Goal: Task Accomplishment & Management: Manage account settings

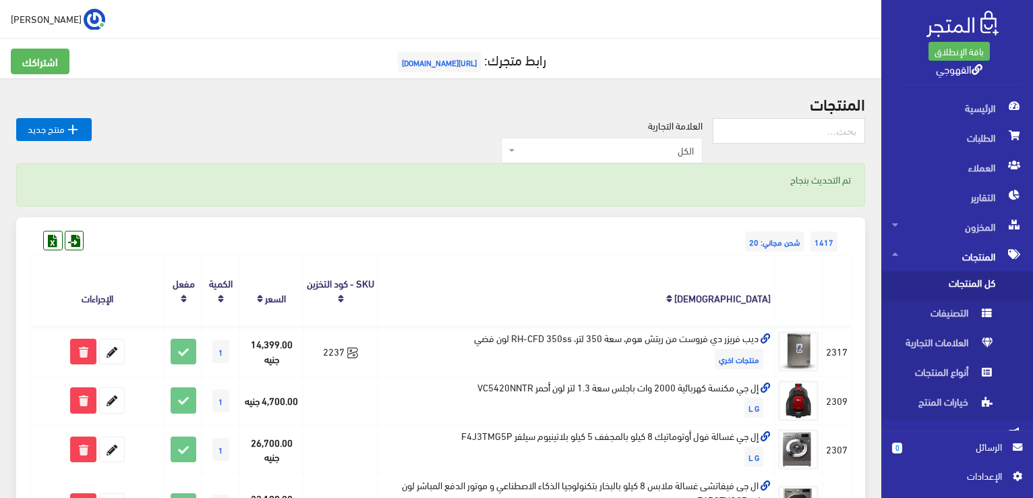
click at [536, 297] on th "[DEMOGRAPHIC_DATA]" at bounding box center [576, 291] width 396 height 71
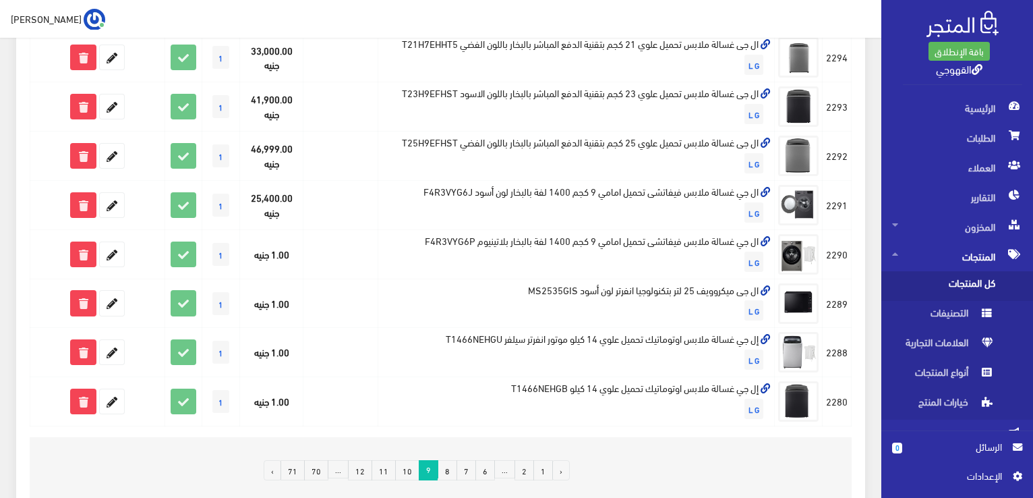
scroll to position [1002, 0]
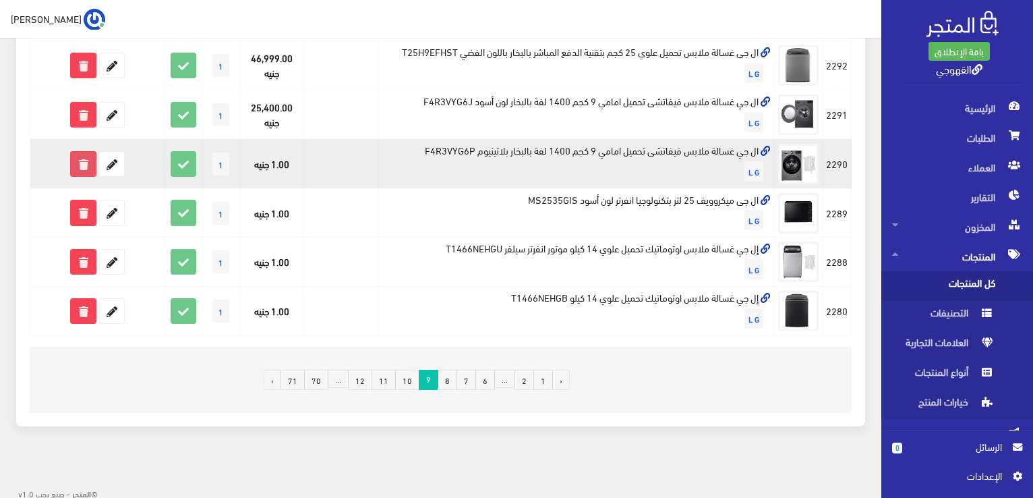
click at [78, 171] on icon at bounding box center [83, 164] width 24 height 24
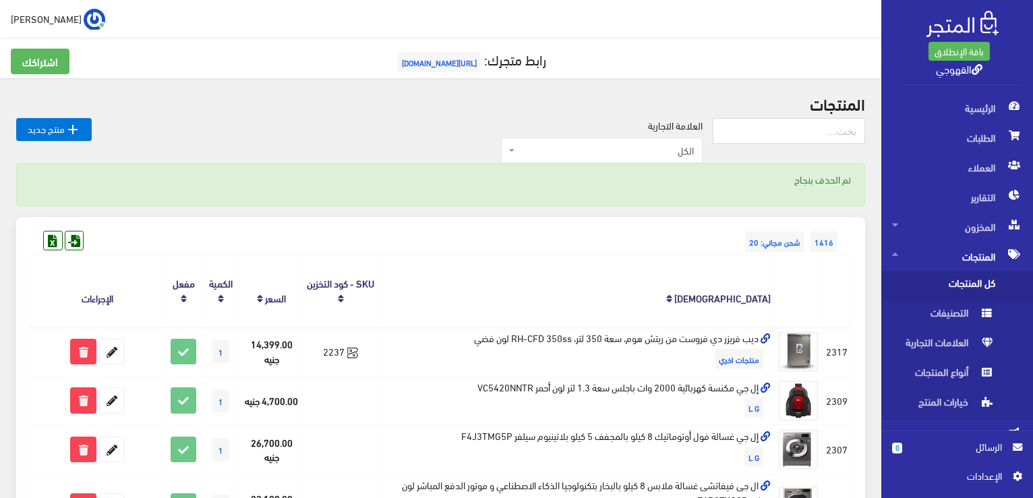
click at [226, 264] on th "الكمية" at bounding box center [221, 291] width 38 height 71
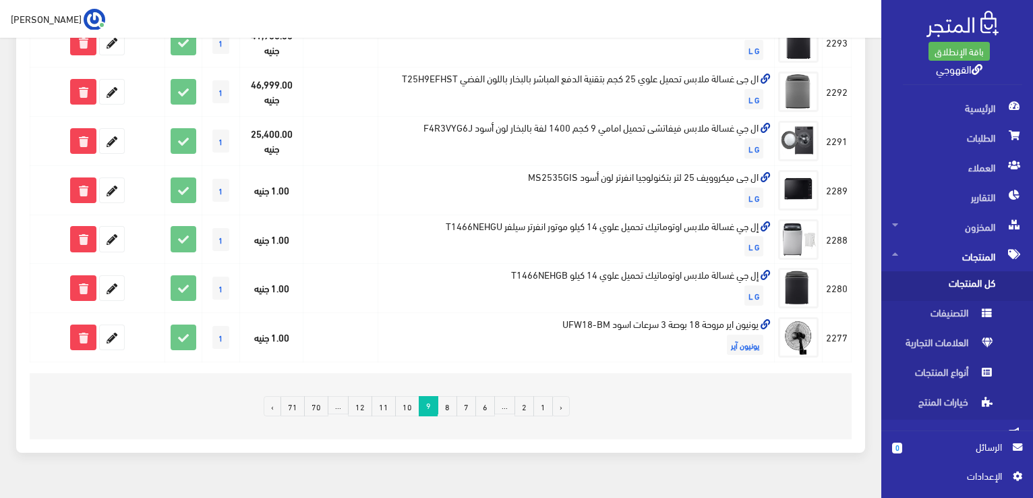
scroll to position [975, 0]
click at [226, 264] on td "1" at bounding box center [221, 288] width 38 height 49
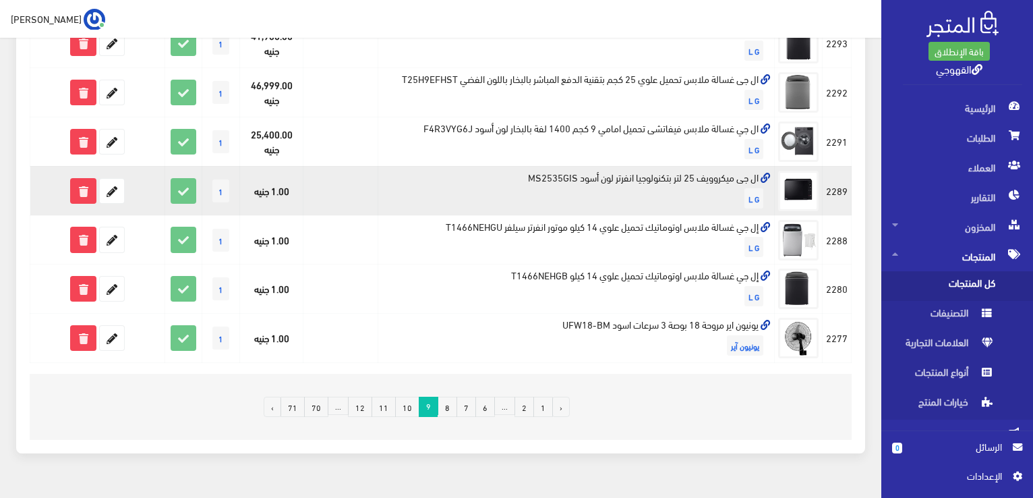
click at [539, 177] on td "ال جى ميكروويف 25 لتر بتكنولوجيا انفرتر لون أسود MS2535GIS L G" at bounding box center [576, 190] width 396 height 49
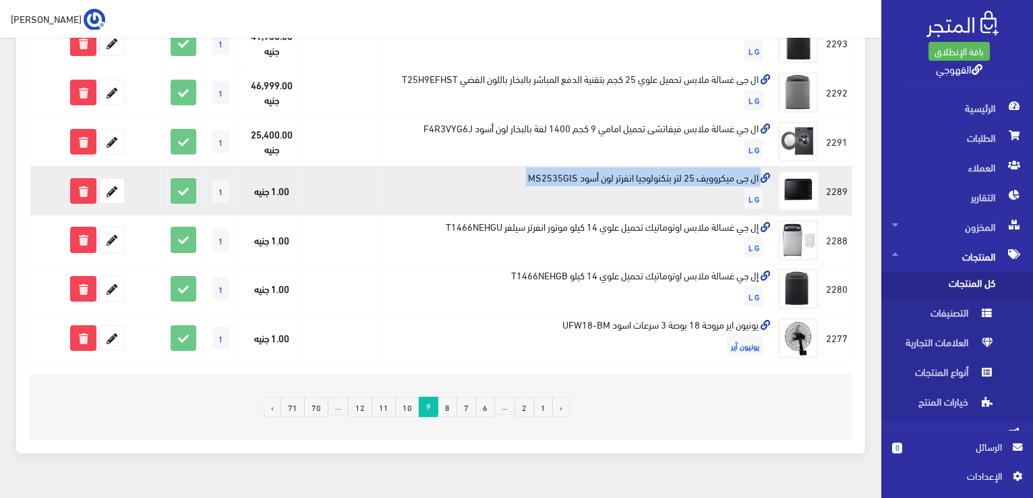
click at [539, 177] on td "ال جى ميكروويف 25 لتر بتكنولوجيا انفرتر لون أسود MS2535GIS L G" at bounding box center [576, 190] width 396 height 49
copy td "ال جى ميكروويف 25 لتر بتكنولوجيا انفرتر لون أسود MS2535GIS"
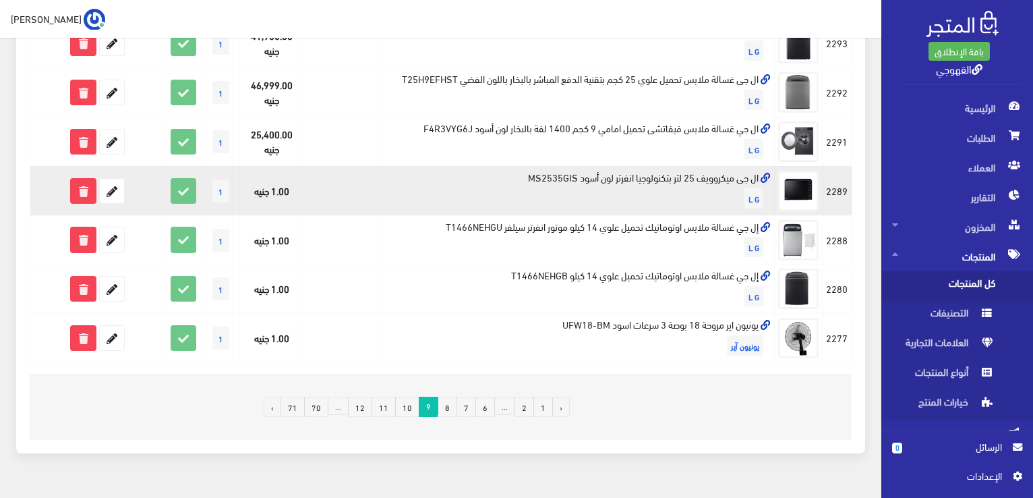
click at [301, 191] on td "1.00 جنيه" at bounding box center [271, 190] width 63 height 49
click at [113, 190] on icon at bounding box center [112, 191] width 24 height 24
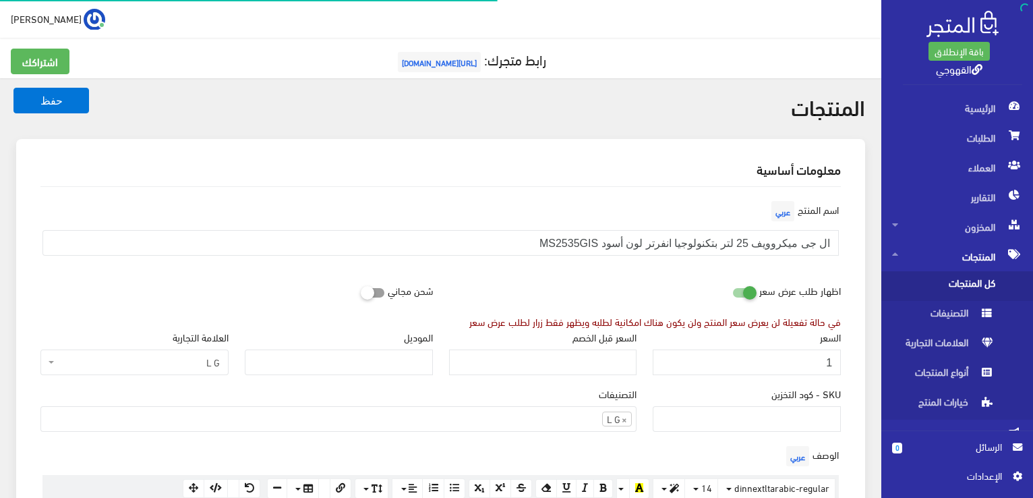
scroll to position [546, 0]
click at [790, 364] on input "1" at bounding box center [747, 362] width 188 height 26
type input "10900"
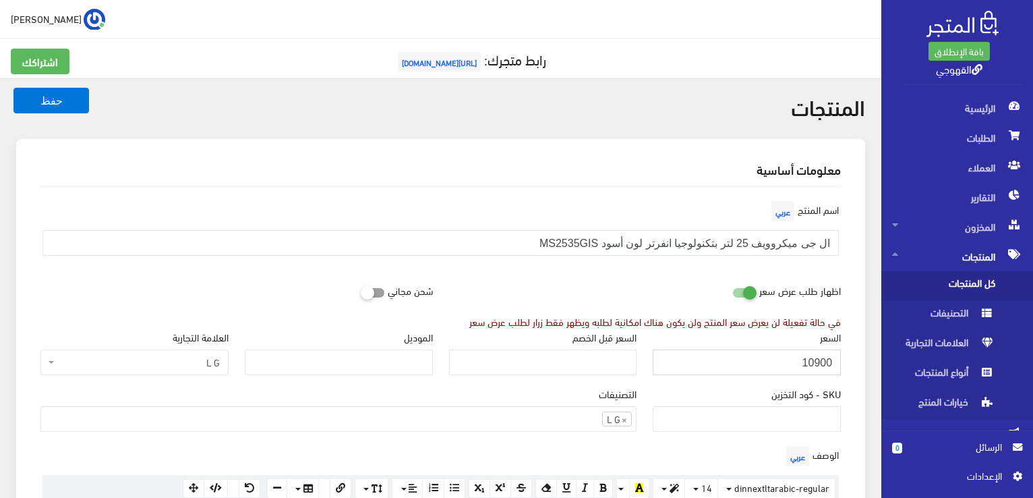
click at [13, 88] on button "حفظ" at bounding box center [51, 101] width 76 height 26
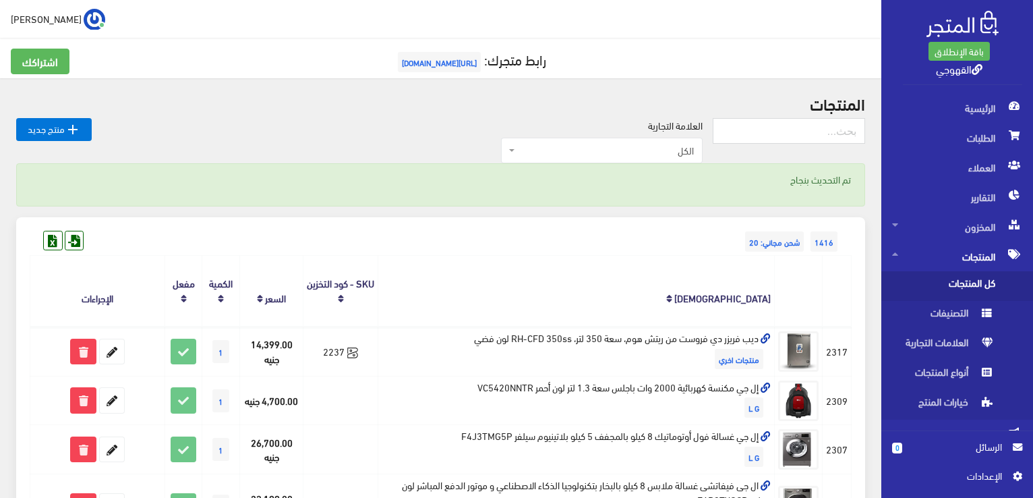
click at [594, 224] on div "1416 شحن مجاني: 20" at bounding box center [441, 228] width 822 height 22
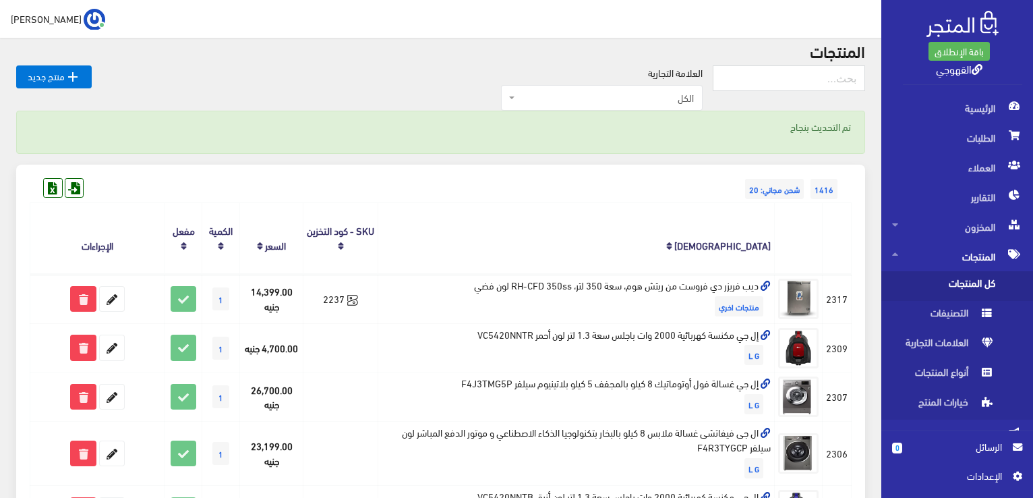
scroll to position [54, 0]
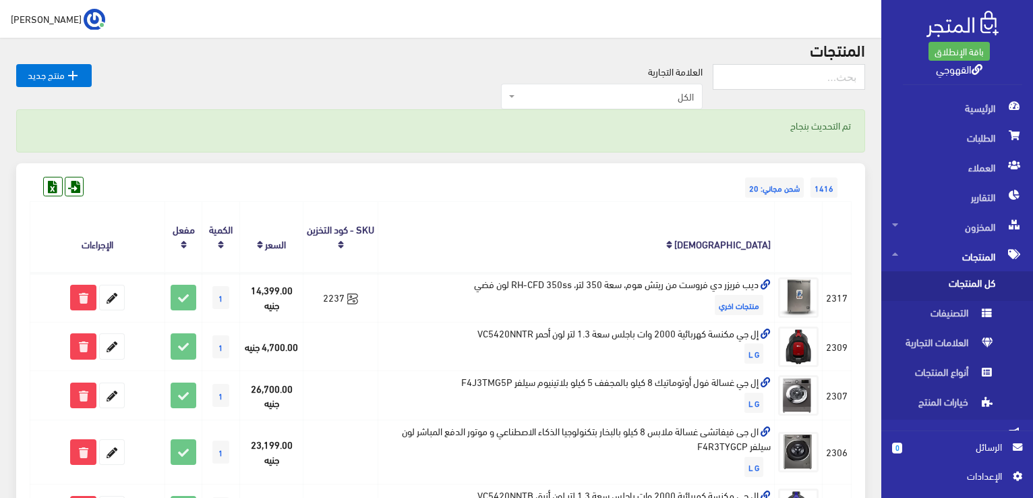
click at [224, 246] on th "الكمية" at bounding box center [221, 237] width 38 height 71
click at [220, 246] on icon at bounding box center [221, 245] width 6 height 10
click at [634, 231] on th "الإسم" at bounding box center [576, 237] width 396 height 71
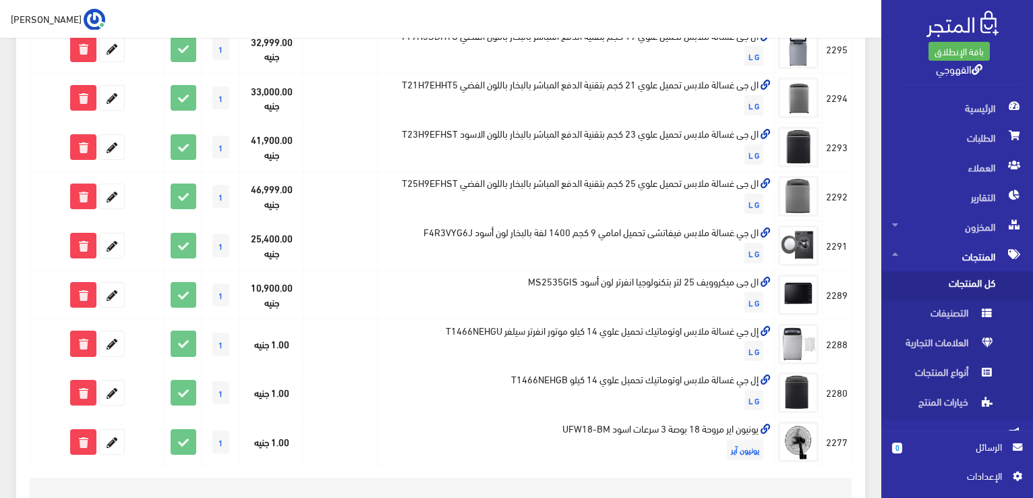
scroll to position [1002, 0]
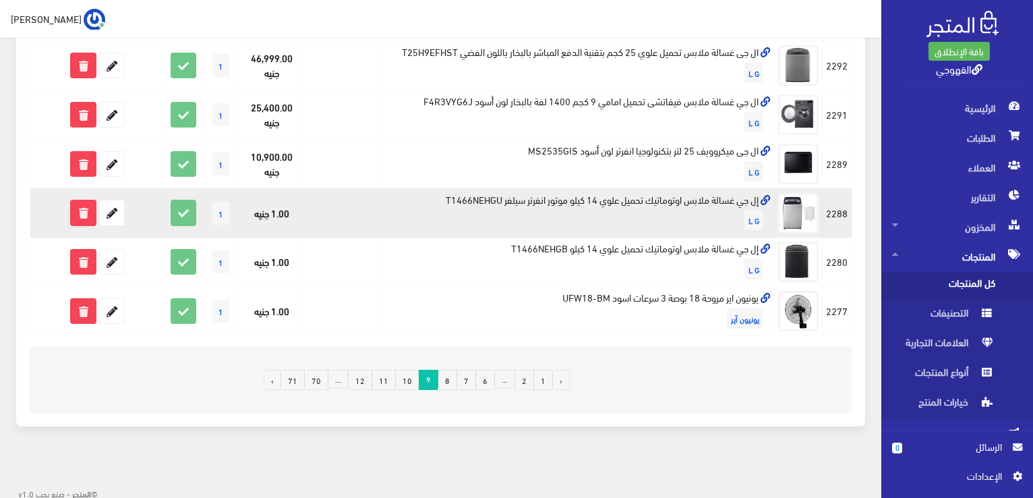
click at [511, 192] on td "إل جي غسالة ملابس اوتوماتيك تحميل علوي 14 كيلو موتور انفرتر سيلفر T1466NEHGU L G" at bounding box center [576, 212] width 396 height 49
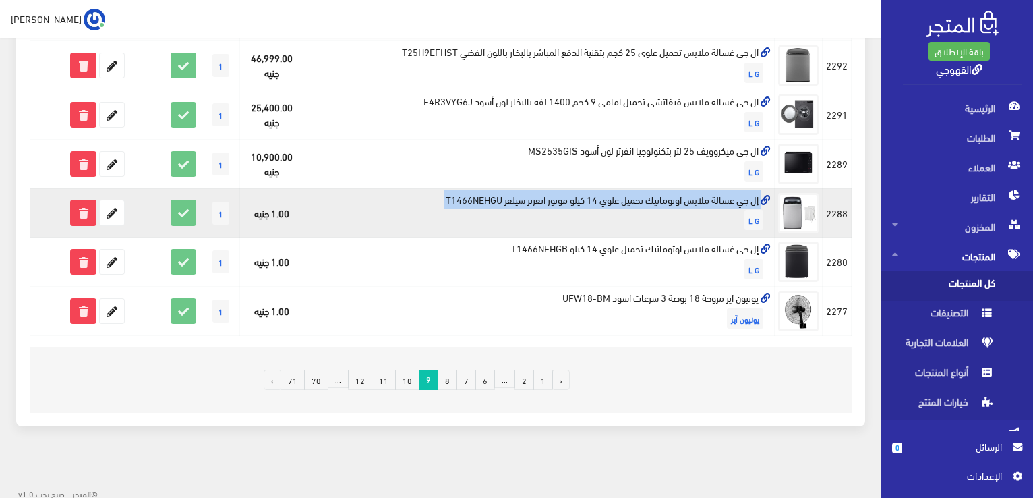
click at [511, 192] on td "إل جي غسالة ملابس اوتوماتيك تحميل علوي 14 كيلو موتور انفرتر سيلفر T1466NEHGU L G" at bounding box center [576, 212] width 396 height 49
copy td "إل جي غسالة ملابس اوتوماتيك تحميل علوي 14 كيلو موتور انفرتر سيلفر T1466NEHGU"
click at [113, 209] on icon at bounding box center [112, 212] width 24 height 24
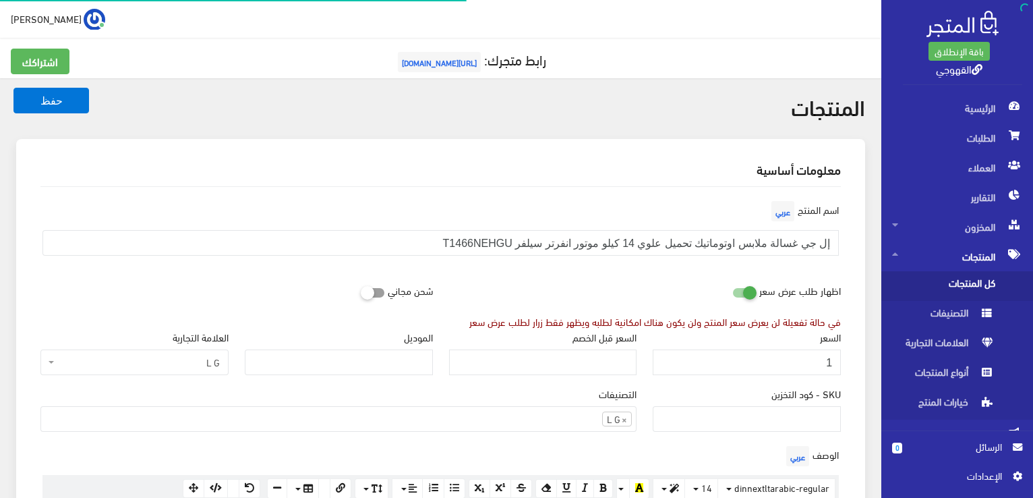
scroll to position [549, 0]
click at [791, 354] on input "1" at bounding box center [747, 362] width 188 height 26
type input "20999"
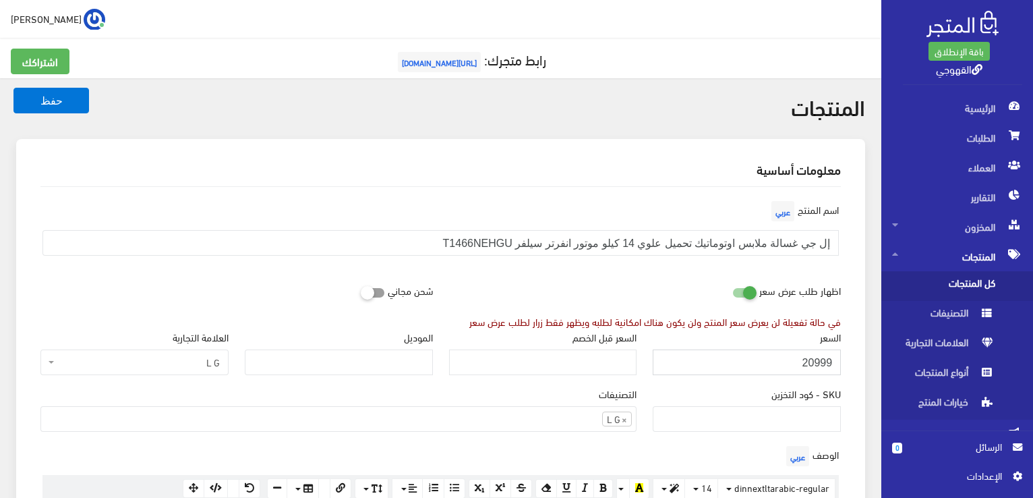
click at [13, 88] on button "حفظ" at bounding box center [51, 101] width 76 height 26
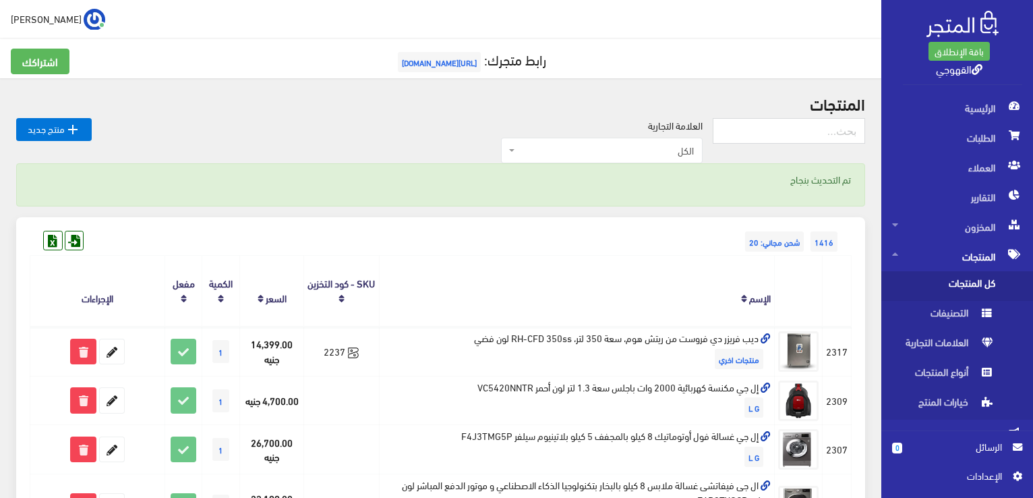
click at [732, 276] on th "الإسم" at bounding box center [576, 291] width 395 height 71
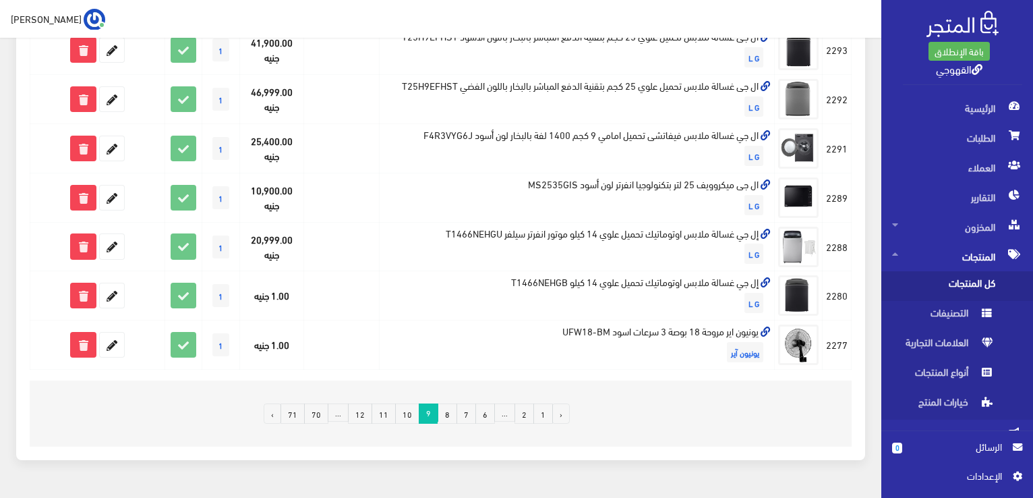
scroll to position [1002, 0]
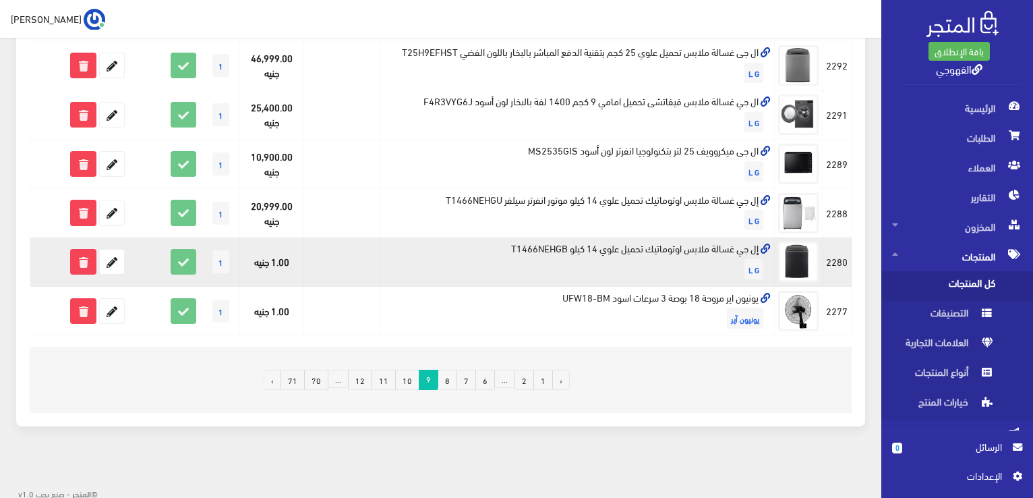
click at [601, 249] on td "إل جي غسالة ملابس اوتوماتيك تحميل علوي 14 كيلو T1466NEHGB L G" at bounding box center [576, 261] width 395 height 49
copy td "إل جي غسالة ملابس اوتوماتيك تحميل علوي 14 كيلو T1466NEHGB"
click at [115, 262] on icon at bounding box center [112, 261] width 24 height 24
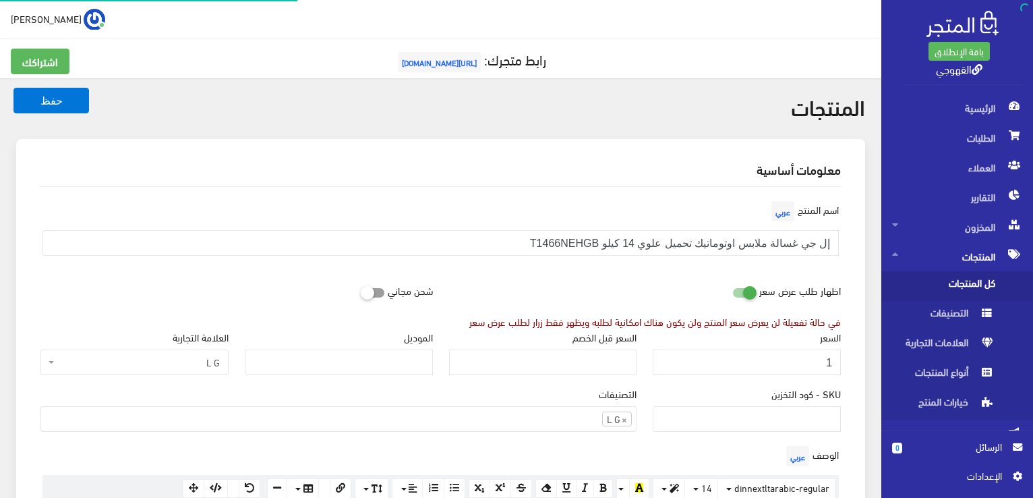
scroll to position [549, 0]
click at [680, 349] on input "1" at bounding box center [747, 362] width 188 height 26
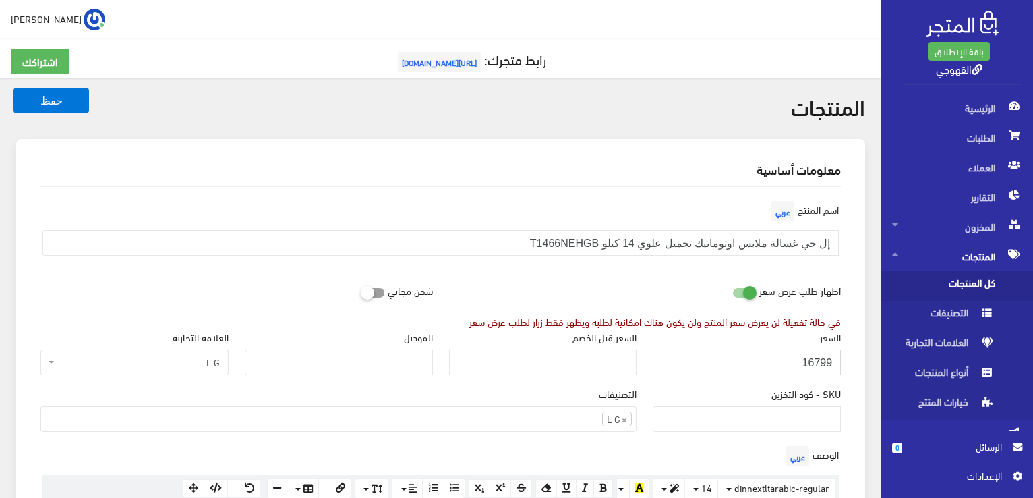
type input "16799"
click at [13, 88] on button "حفظ" at bounding box center [51, 101] width 76 height 26
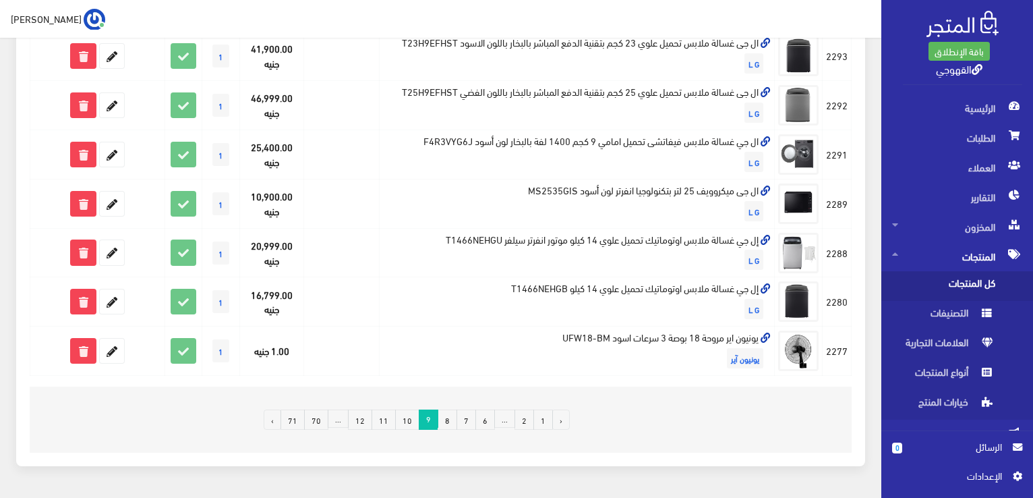
scroll to position [1002, 0]
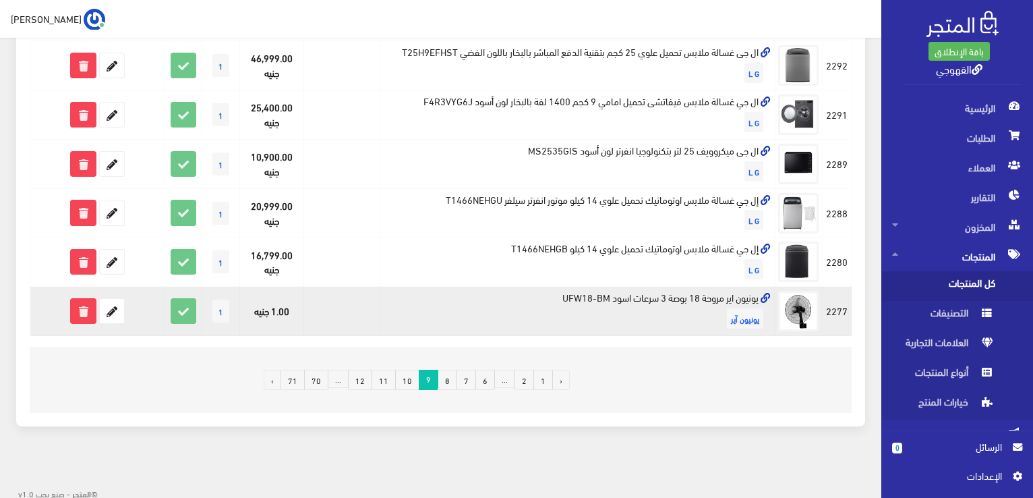
click at [702, 291] on td "يونيون اير مروحة 18 بوصة 3 سرعات اسود UFW18-BM يونيون آير" at bounding box center [576, 311] width 395 height 49
copy td "يونيون اير مروحة 18 بوصة 3 سرعات اسود UFW18-BM"
click at [117, 309] on icon at bounding box center [112, 311] width 24 height 24
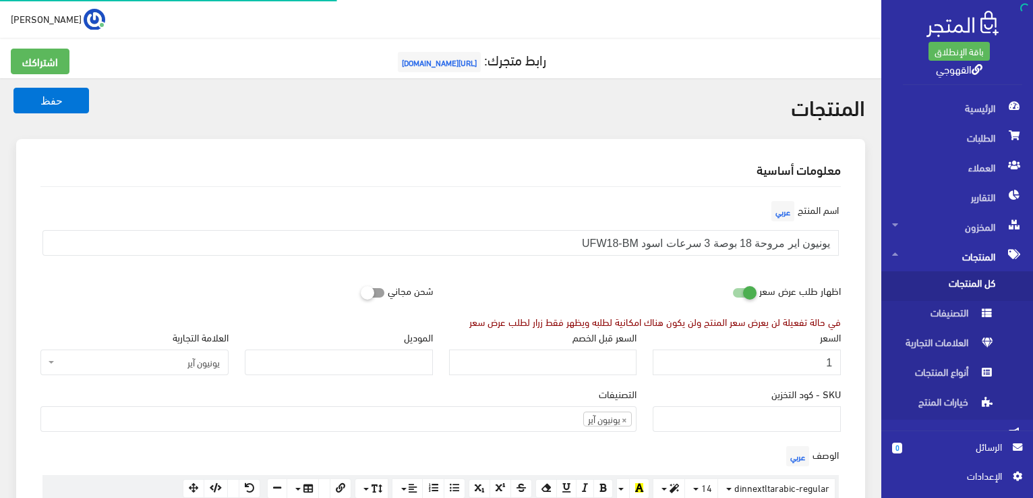
scroll to position [353, 0]
click at [833, 360] on input "1" at bounding box center [747, 362] width 188 height 26
type input "1400"
click at [13, 88] on button "حفظ" at bounding box center [51, 101] width 76 height 26
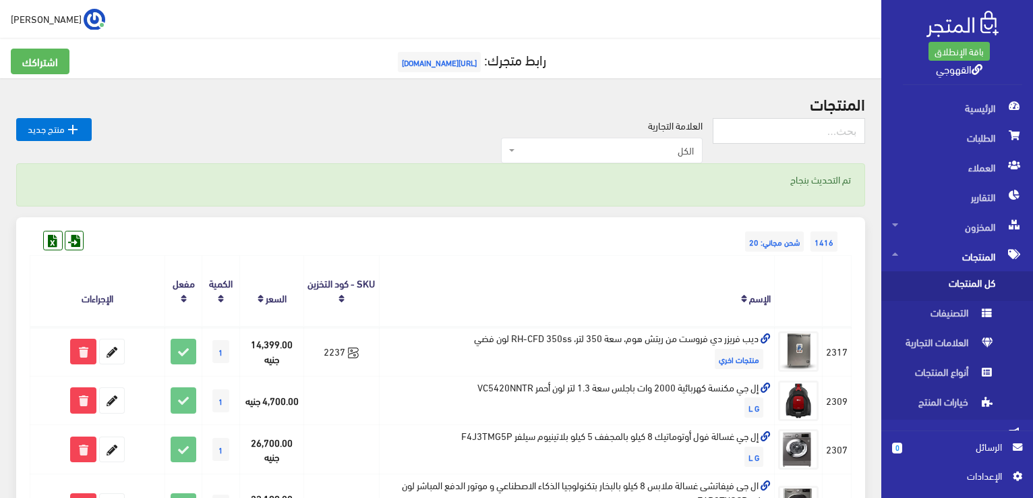
click at [456, 303] on th "الإسم" at bounding box center [576, 291] width 395 height 71
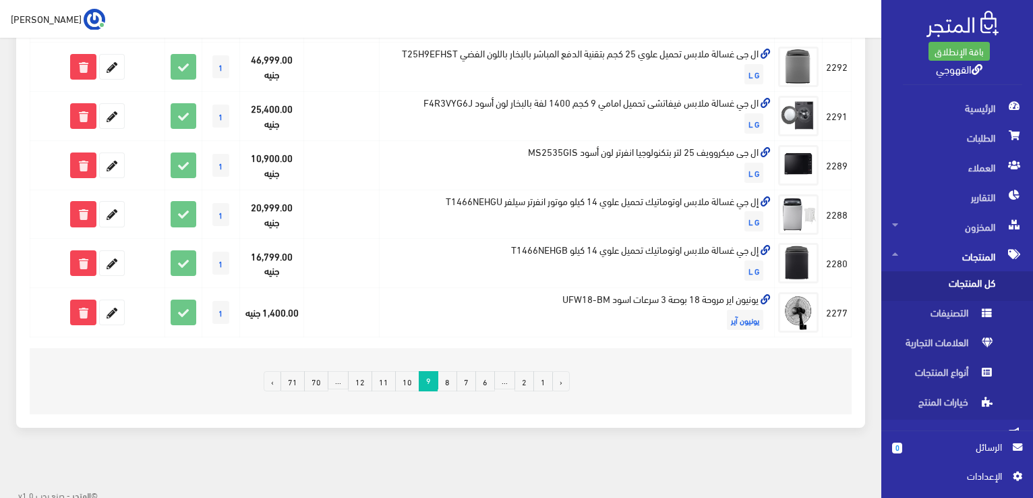
scroll to position [1002, 0]
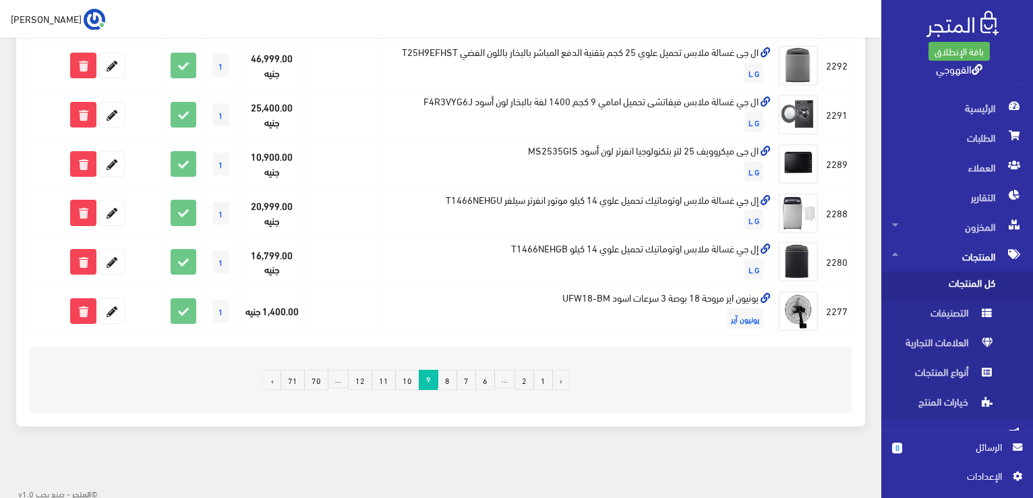
click at [417, 380] on link "10" at bounding box center [407, 379] width 24 height 20
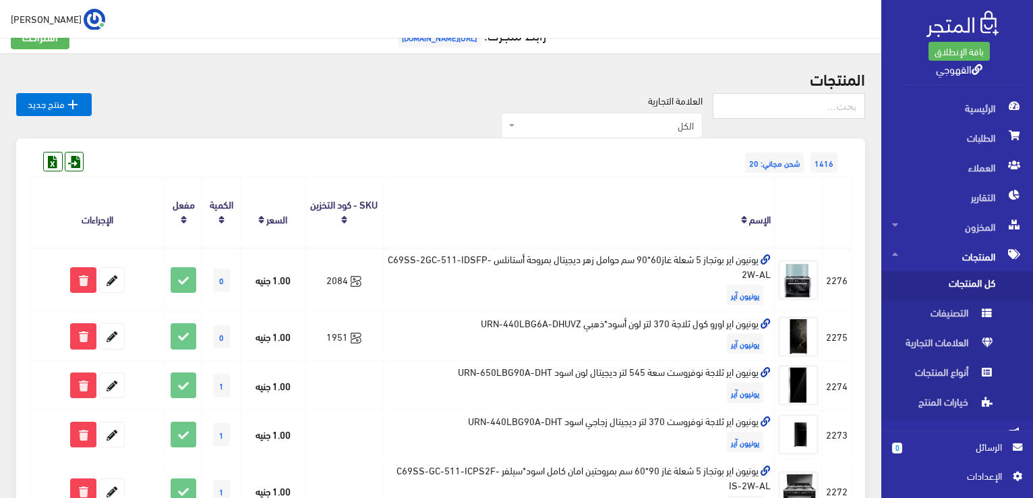
scroll to position [27, 0]
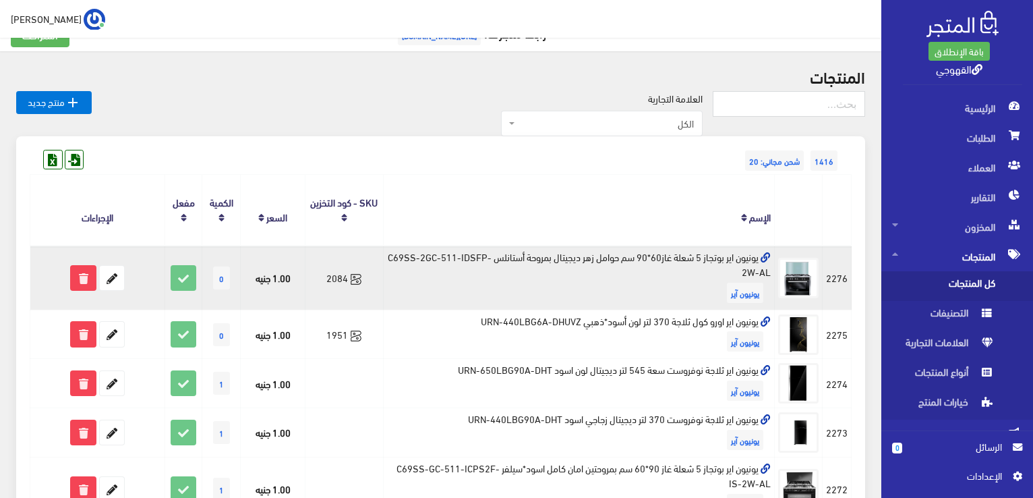
click at [463, 253] on td "يونيون اير بوتجاز 5 شعلة غاز60*90 سم حوامل زهر ديجيتال بمروحة أستانلس C69SS-2GC…" at bounding box center [578, 277] width 391 height 64
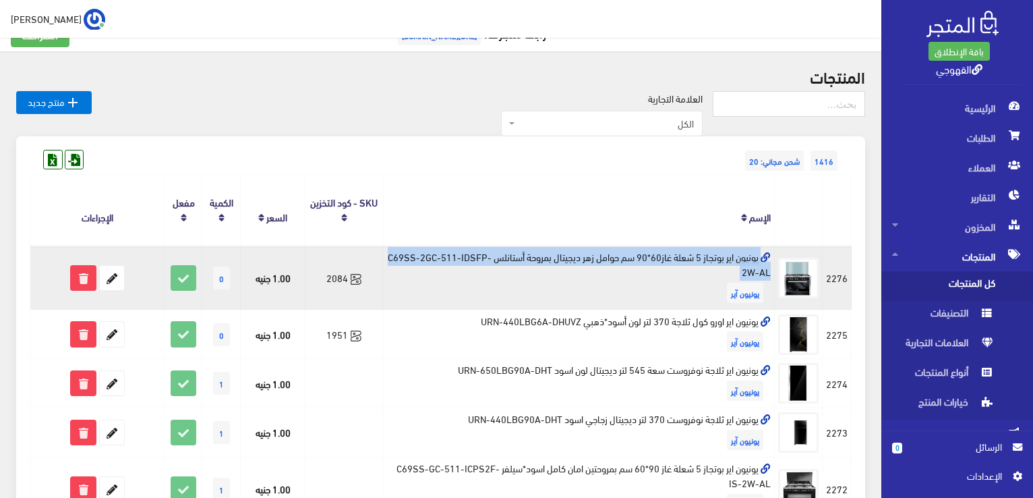
click at [463, 253] on td "يونيون اير بوتجاز 5 شعلة غاز60*90 سم حوامل زهر ديجيتال بمروحة أستانلس C69SS-2GC…" at bounding box center [578, 277] width 391 height 64
copy td "يونيون اير بوتجاز 5 شعلة غاز60*90 سم حوامل زهر ديجيتال بمروحة أستانلس C69SS-2GC…"
click at [119, 273] on icon at bounding box center [112, 278] width 24 height 24
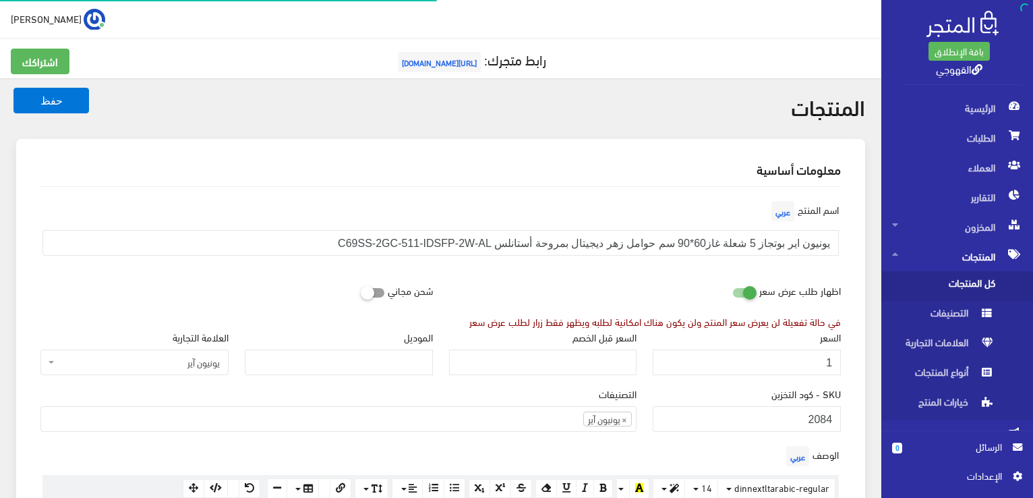
scroll to position [353, 0]
click at [817, 351] on input "1" at bounding box center [747, 362] width 188 height 26
type input "16500"
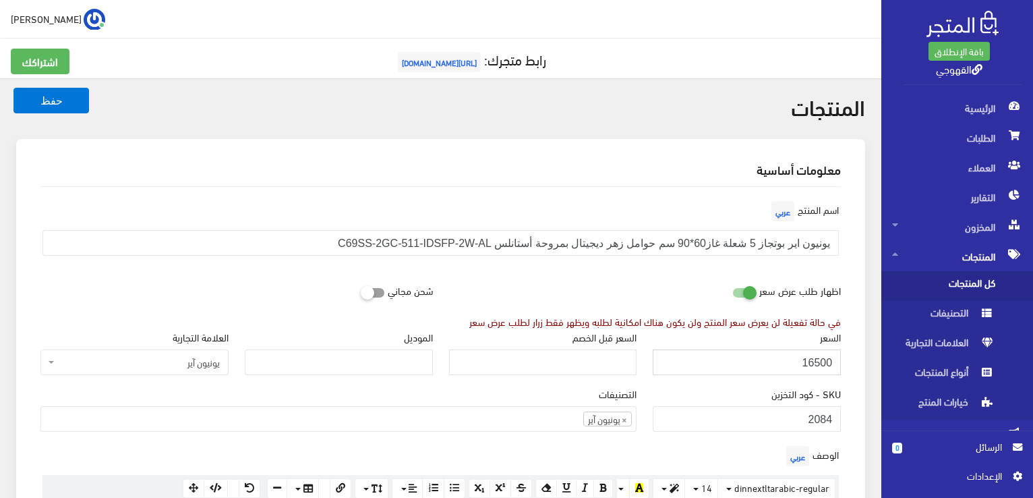
click at [13, 88] on button "حفظ" at bounding box center [51, 101] width 76 height 26
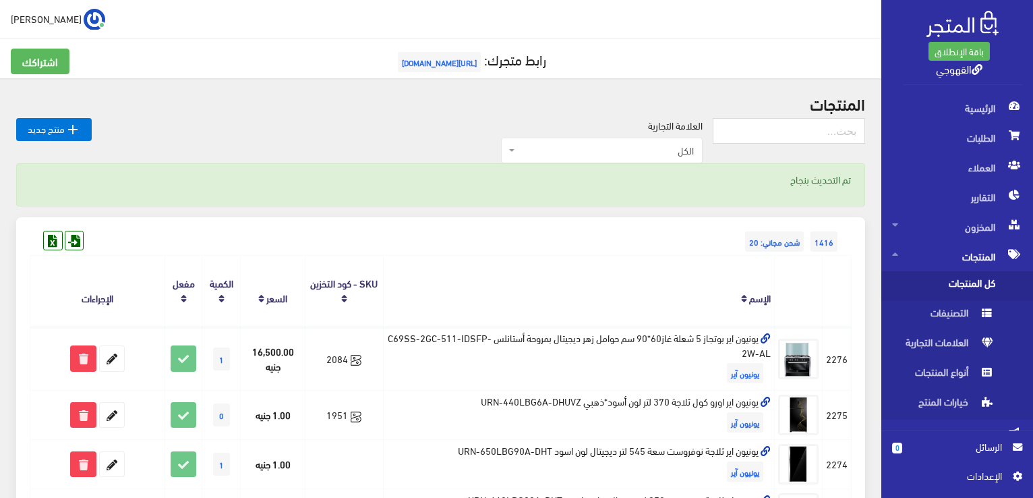
click at [563, 259] on th "الإسم" at bounding box center [578, 291] width 391 height 71
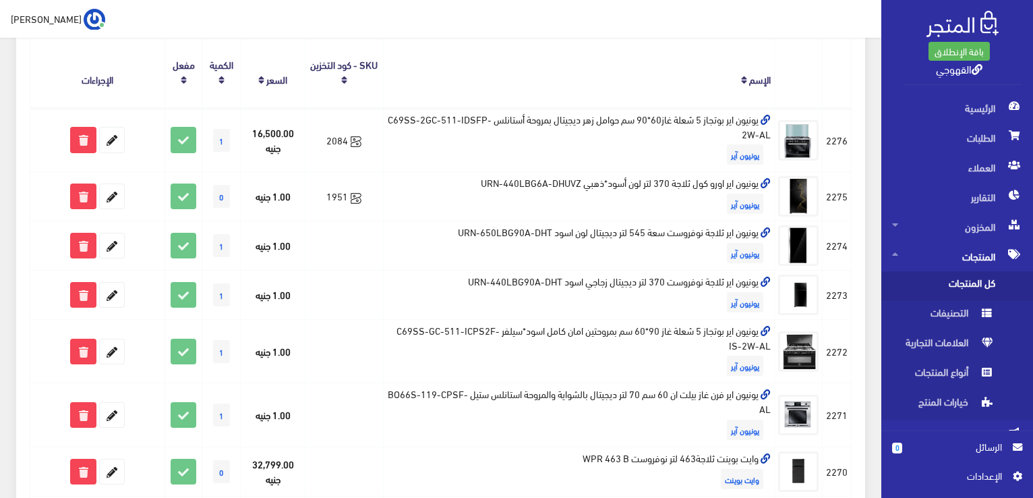
scroll to position [243, 0]
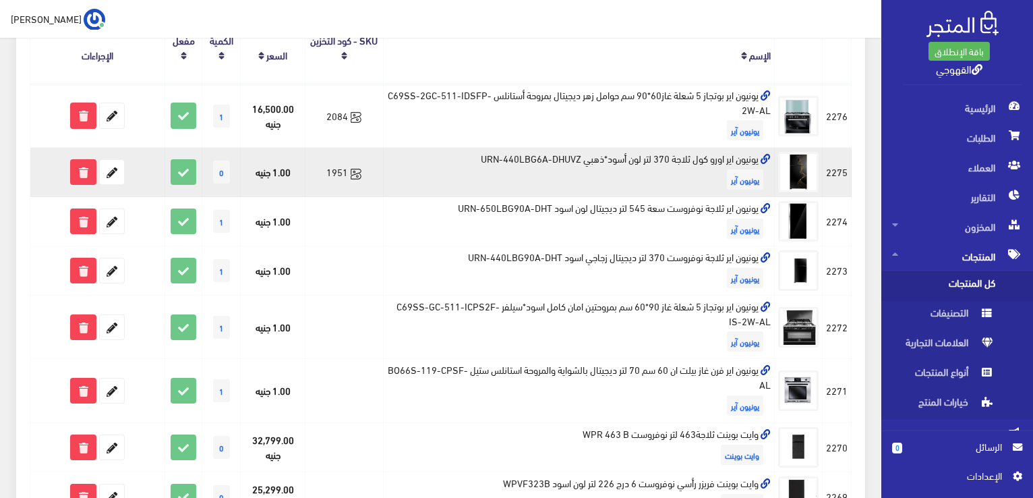
click at [612, 164] on td "يونيون اير اورو كول ثلاجة 370 لتر لون أسود*ذهبي URN-440LBG6A-DHUVZ يونيون آير" at bounding box center [578, 172] width 391 height 49
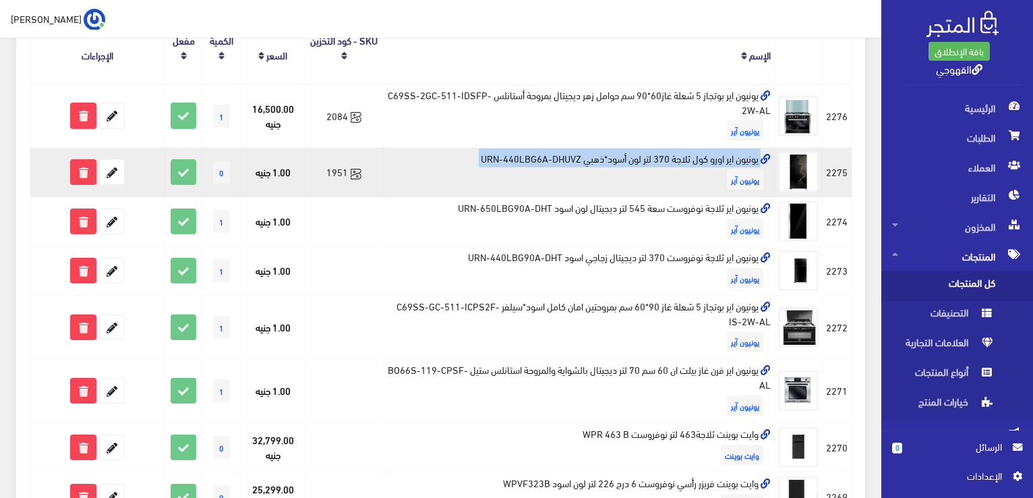
click at [612, 164] on td "يونيون اير اورو كول ثلاجة 370 لتر لون أسود*ذهبي URN-440LBG6A-DHUVZ يونيون آير" at bounding box center [578, 172] width 391 height 49
copy td "يونيون اير اورو كول ثلاجة 370 لتر لون أسود*ذهبي URN-440LBG6A-DHUVZ"
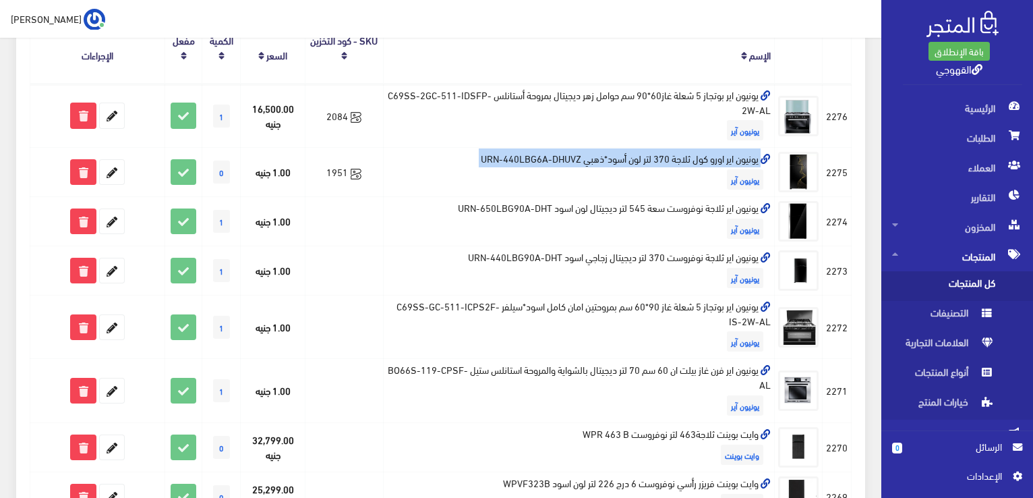
click at [960, 287] on span "كل المنتجات" at bounding box center [943, 286] width 102 height 30
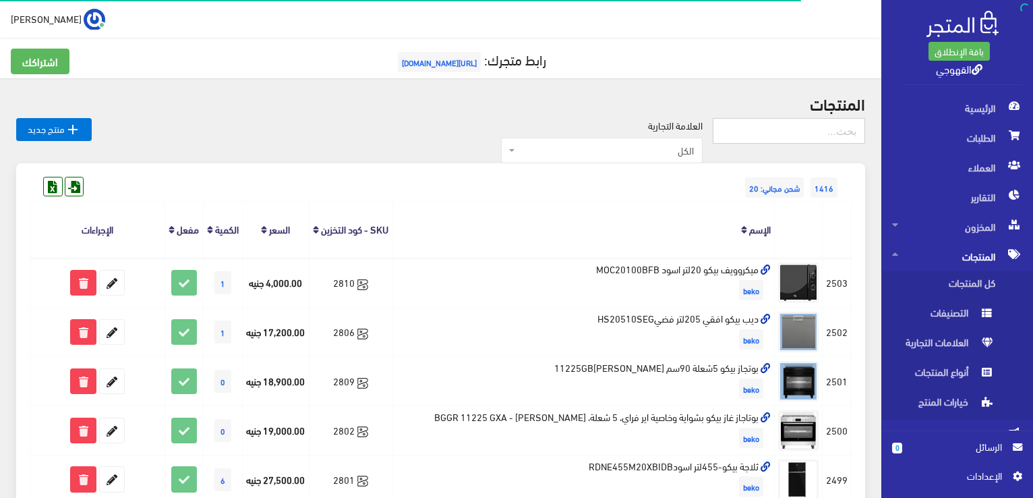
click at [843, 127] on input "text" at bounding box center [789, 131] width 152 height 26
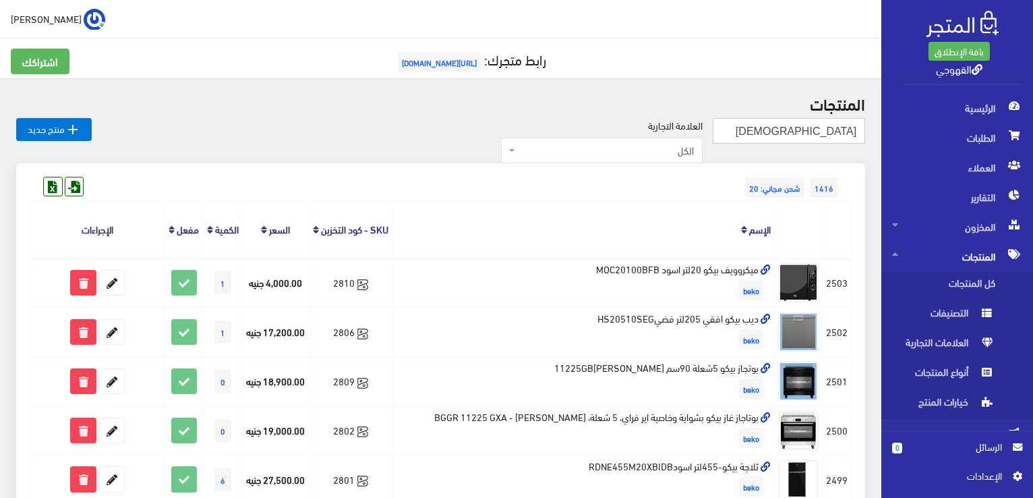
type input "[DEMOGRAPHIC_DATA]"
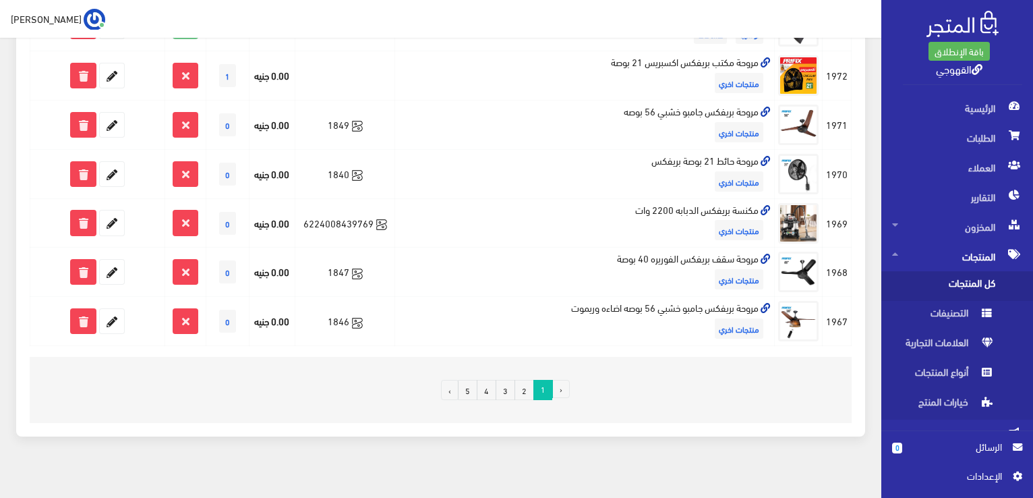
scroll to position [905, 0]
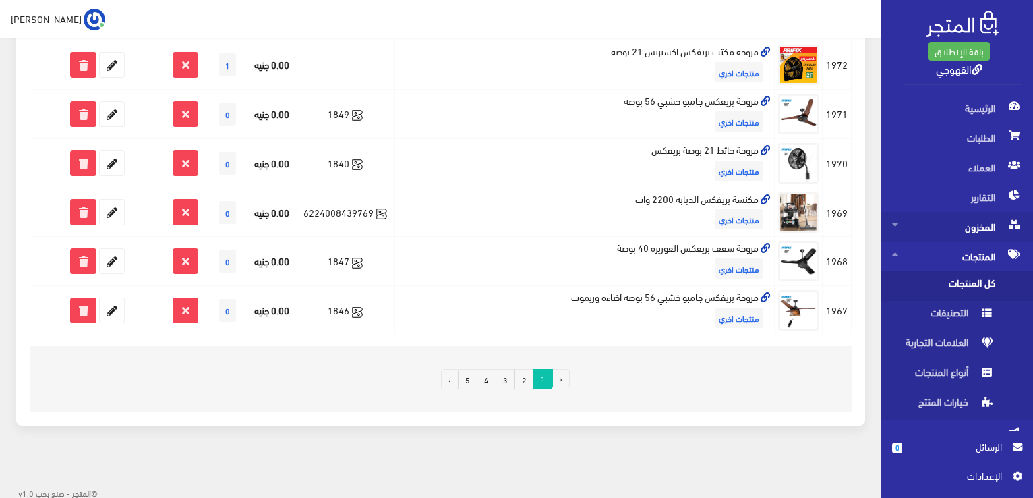
click at [971, 228] on span "المخزون" at bounding box center [957, 227] width 130 height 30
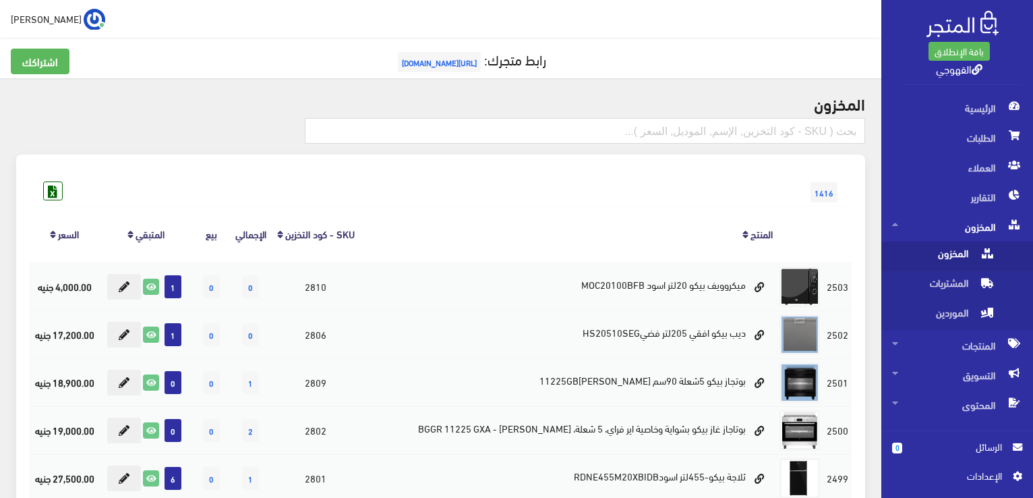
click at [969, 251] on span "المخزون" at bounding box center [943, 256] width 102 height 30
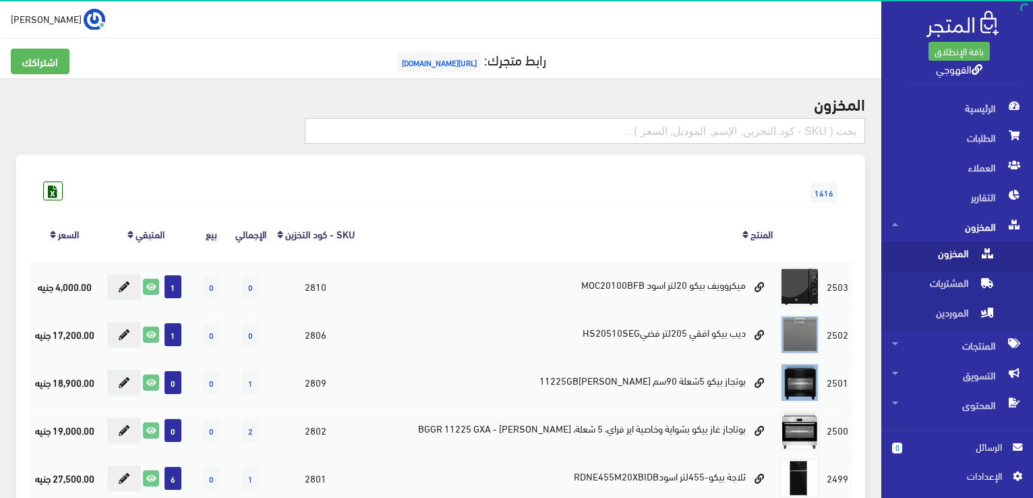
click at [840, 137] on input "text" at bounding box center [585, 131] width 560 height 26
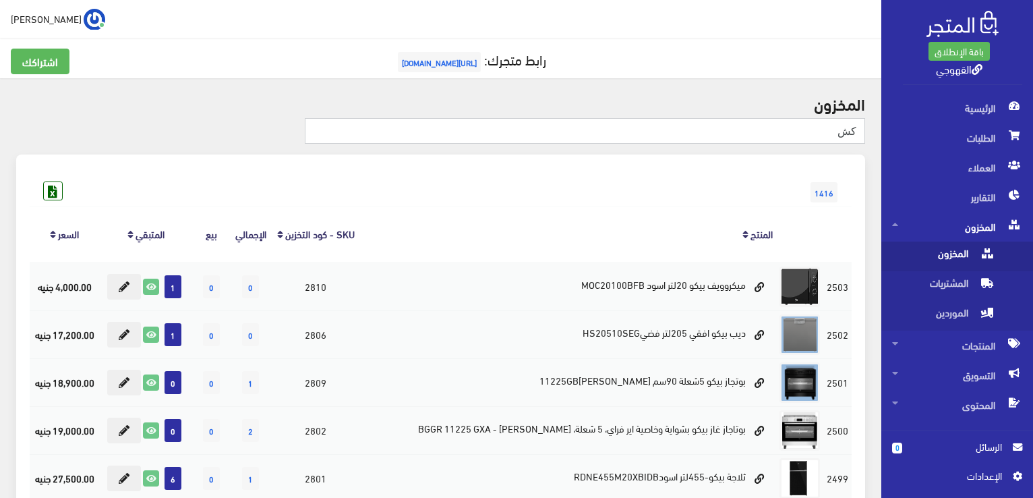
type input "كشاف"
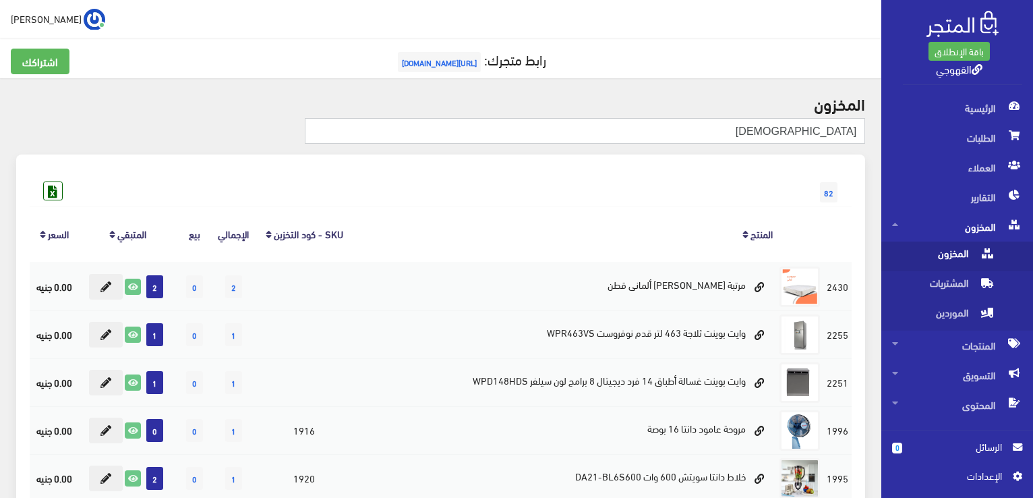
click at [795, 130] on input "[DEMOGRAPHIC_DATA]" at bounding box center [585, 131] width 560 height 26
type input "كشاف ط"
click at [845, 136] on input "كشاف ط" at bounding box center [585, 131] width 560 height 26
click at [789, 140] on input "text" at bounding box center [585, 131] width 560 height 26
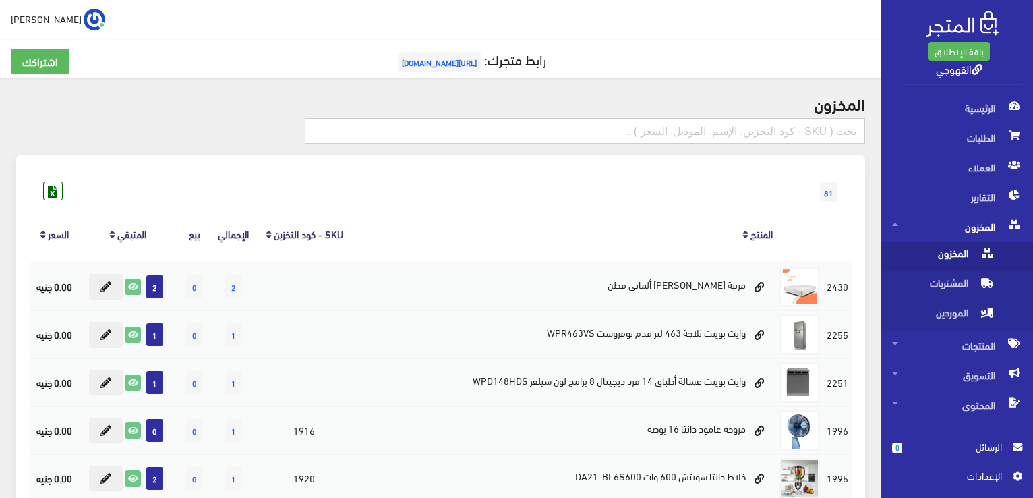
paste input "[DEMOGRAPHIC_DATA] 3 لمبة"
click at [789, 140] on input "[DEMOGRAPHIC_DATA] 3 لمبة" at bounding box center [585, 131] width 560 height 26
type input "[DEMOGRAPHIC_DATA] 3 لمبة"
click at [787, 122] on input "[DEMOGRAPHIC_DATA] 3 لمبة" at bounding box center [585, 131] width 560 height 26
click at [944, 340] on span "المنتجات" at bounding box center [957, 345] width 130 height 30
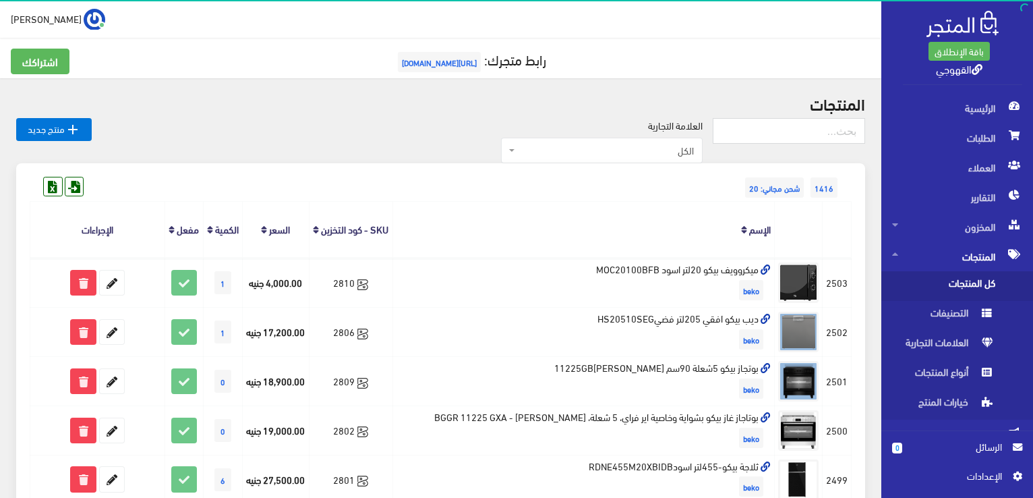
click at [946, 282] on span "كل المنتجات" at bounding box center [943, 286] width 102 height 30
click at [758, 121] on input "text" at bounding box center [789, 131] width 152 height 26
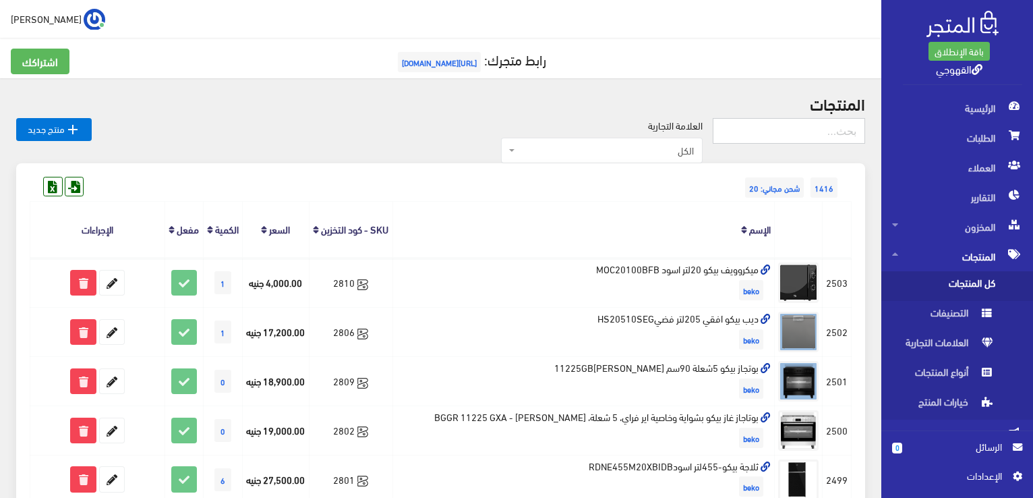
type input "[DEMOGRAPHIC_DATA] 3 لمبة"
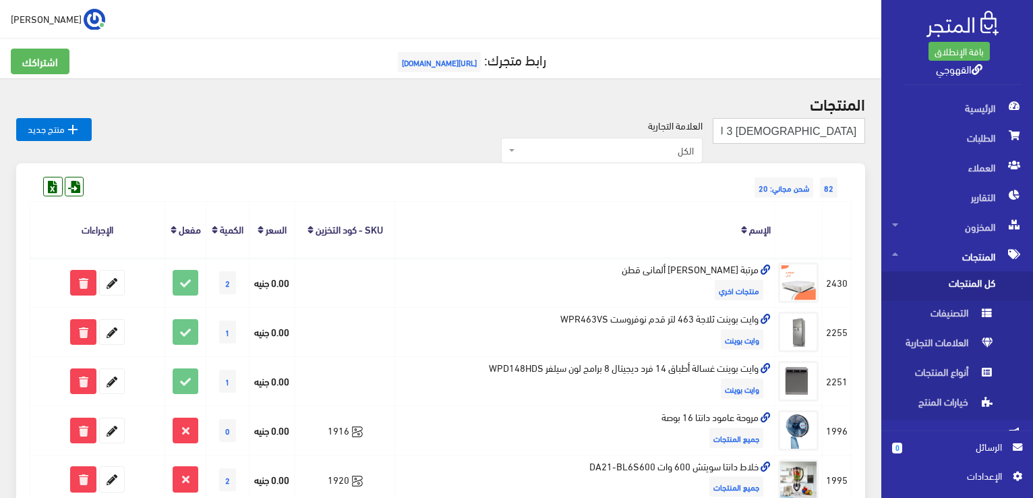
click at [754, 121] on input "[DEMOGRAPHIC_DATA] 3 لمبة" at bounding box center [789, 131] width 152 height 26
click at [342, 231] on link "SKU - كود التخزين" at bounding box center [348, 228] width 67 height 19
click at [814, 133] on input "[DEMOGRAPHIC_DATA] 3 لمبة" at bounding box center [789, 131] width 152 height 26
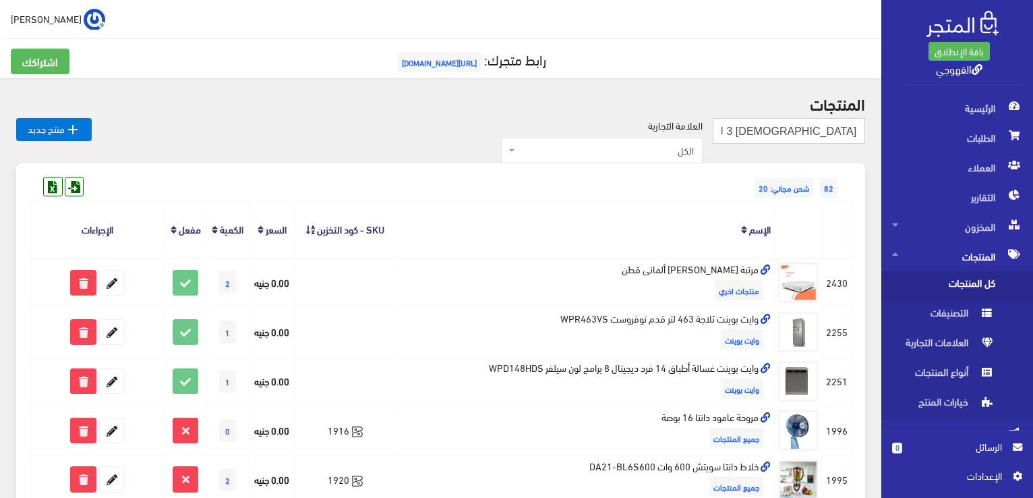
click at [814, 133] on input "كشاف 3 لمبة" at bounding box center [789, 131] width 152 height 26
paste input "123456"
type input "123456"
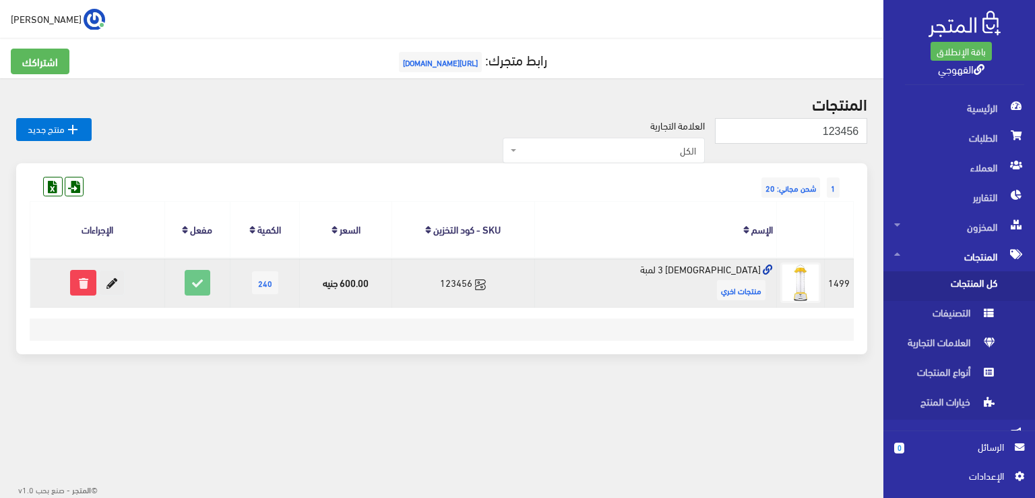
click at [114, 280] on icon at bounding box center [112, 282] width 24 height 24
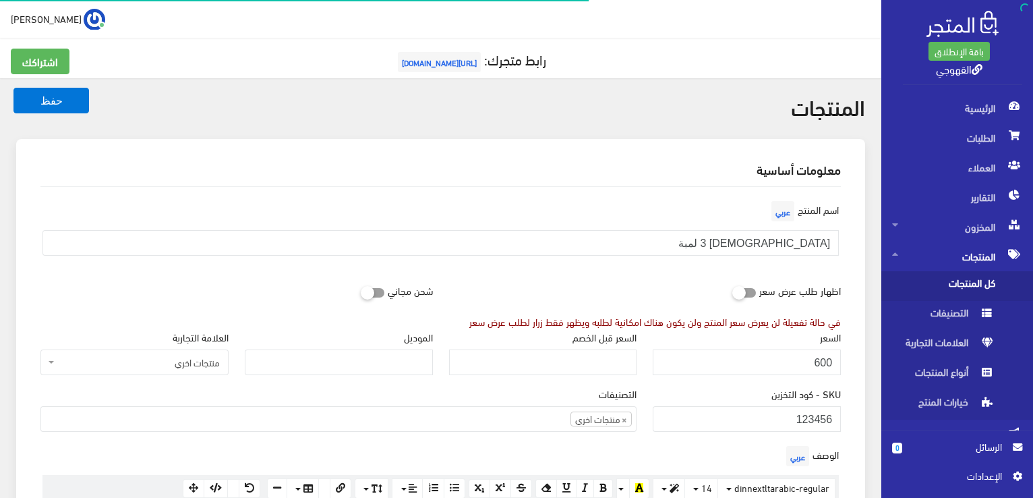
scroll to position [726, 0]
click at [809, 358] on input "600" at bounding box center [747, 362] width 188 height 26
type input "300"
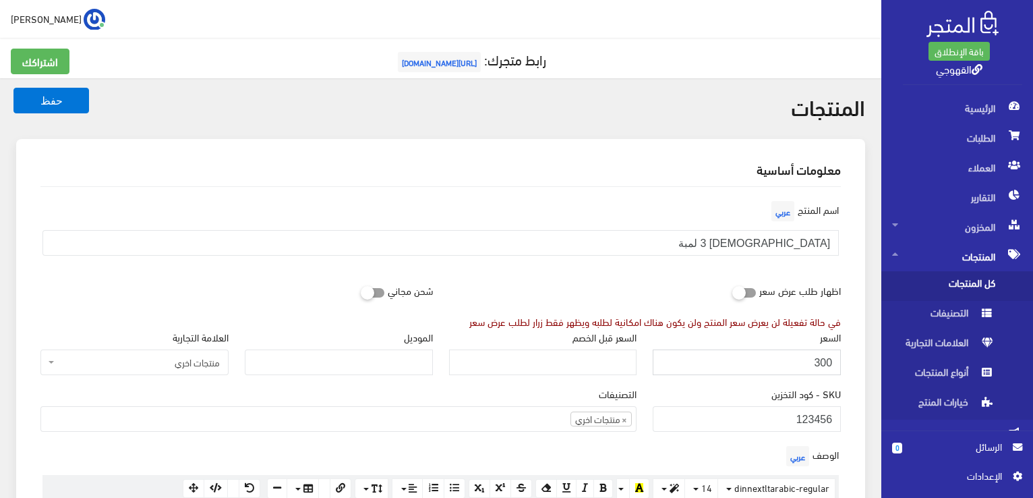
click at [13, 88] on button "حفظ" at bounding box center [51, 101] width 76 height 26
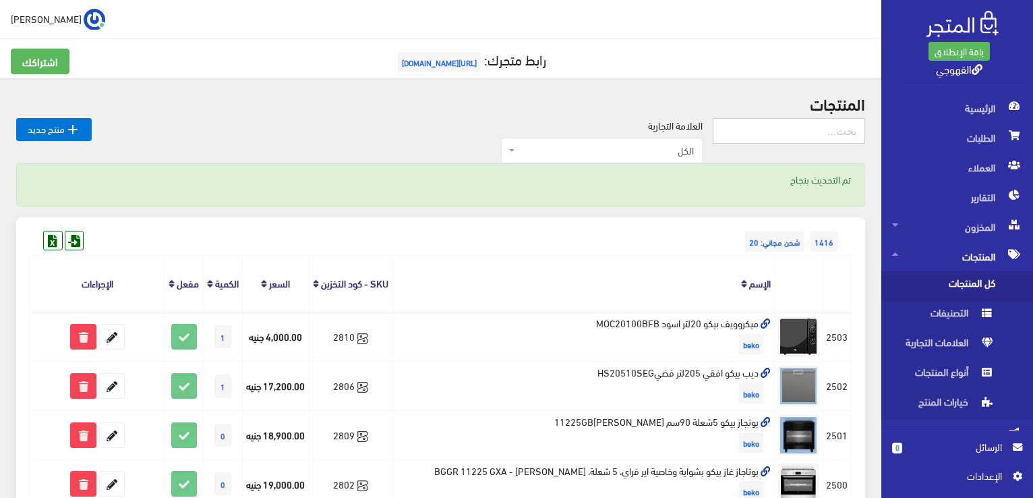
click at [768, 127] on input "text" at bounding box center [789, 131] width 152 height 26
paste input "123456"
type input "123456"
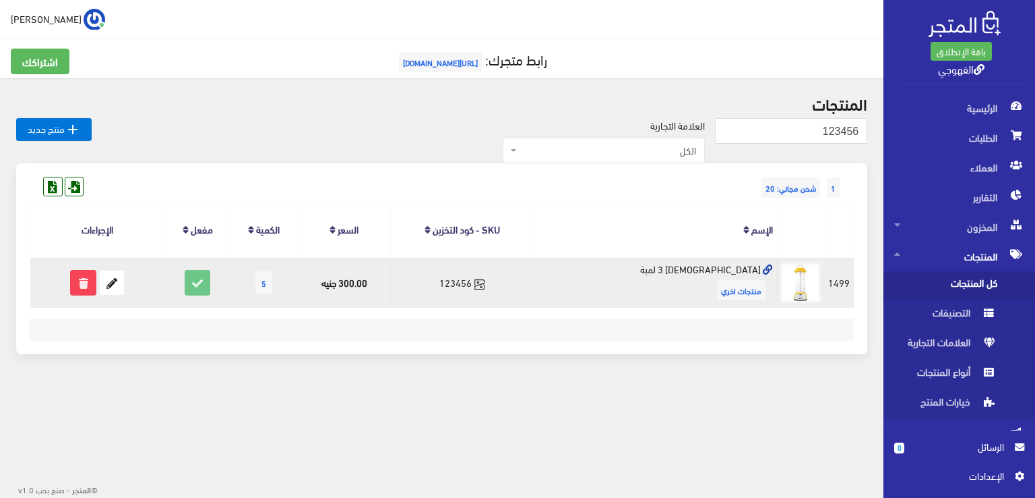
click at [272, 281] on span "5" at bounding box center [264, 282] width 17 height 23
click at [104, 287] on icon at bounding box center [112, 282] width 24 height 24
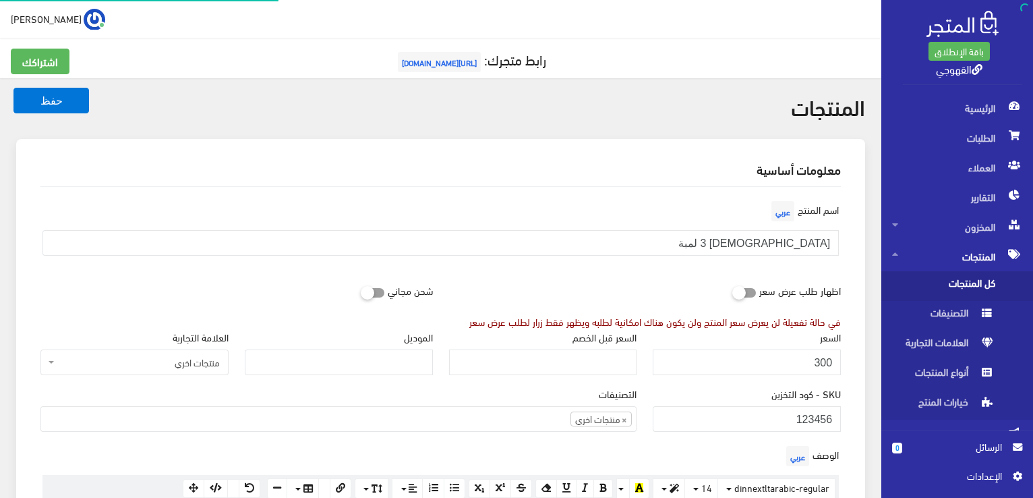
scroll to position [726, 0]
click at [645, 284] on div "اظهار طلب عرض سعر في حالة تفعيلة لن يعرض سعر المنتج ولن يكون هناك امكانية لطلبه…" at bounding box center [645, 302] width 409 height 51
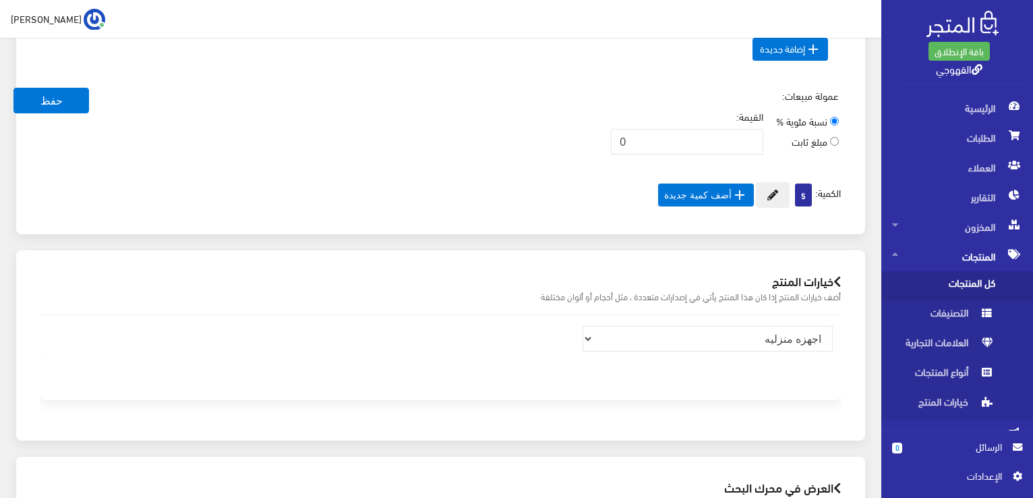
scroll to position [836, 0]
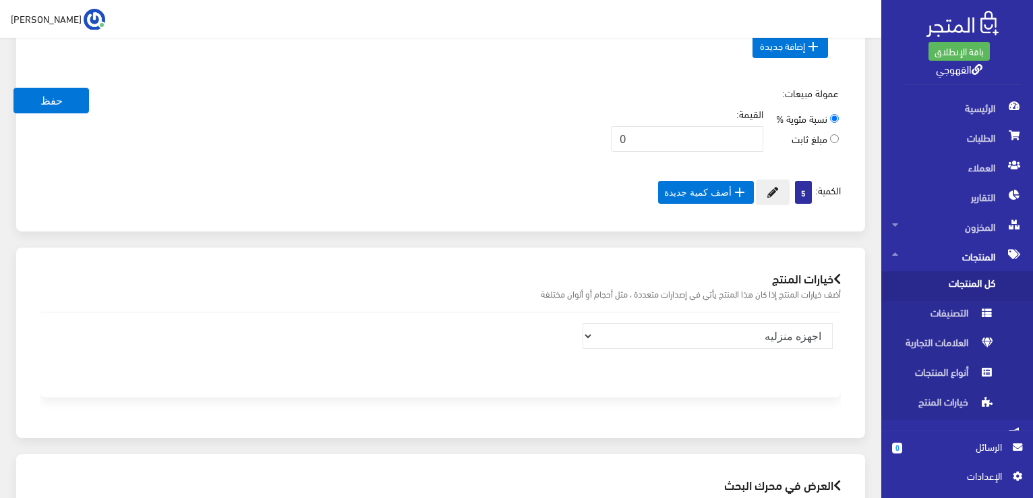
click at [799, 189] on span "5" at bounding box center [803, 192] width 17 height 23
click at [777, 188] on button at bounding box center [773, 192] width 34 height 26
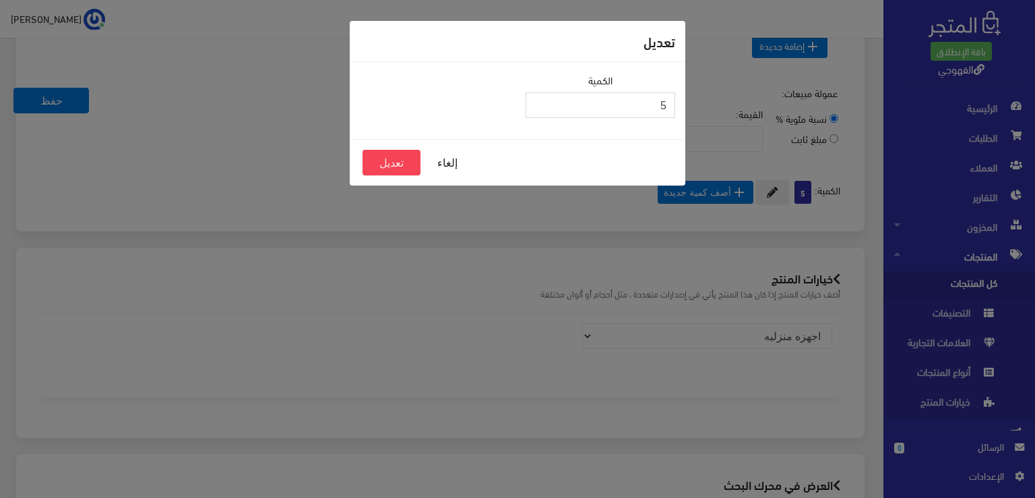
click at [668, 98] on input "5" at bounding box center [601, 105] width 150 height 26
type input "30"
click at [395, 160] on button "تعديل" at bounding box center [392, 163] width 58 height 26
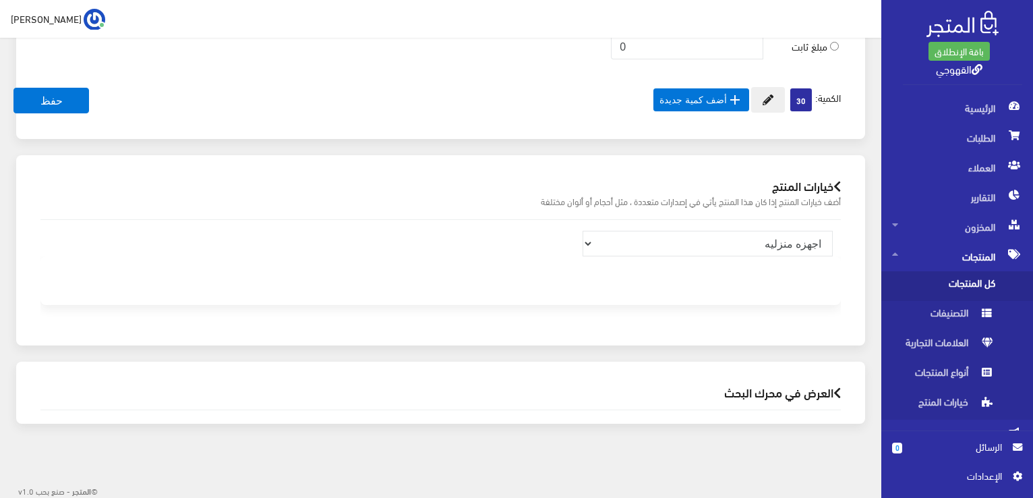
scroll to position [836, 0]
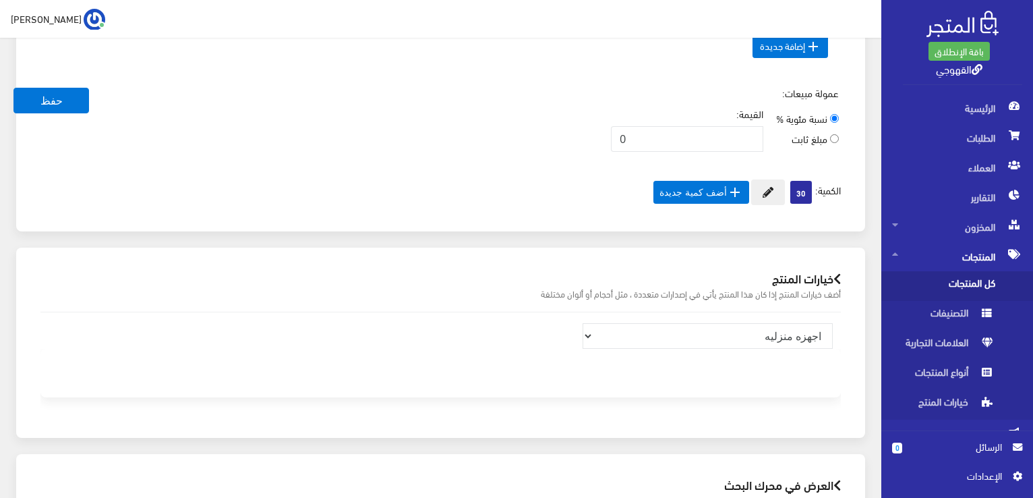
click at [92, 98] on div "عمولة مبيعات: نسبة مئوية % مبلغ ثابت القيمة: 0" at bounding box center [440, 124] width 816 height 77
click at [80, 103] on button "حفظ" at bounding box center [51, 101] width 76 height 26
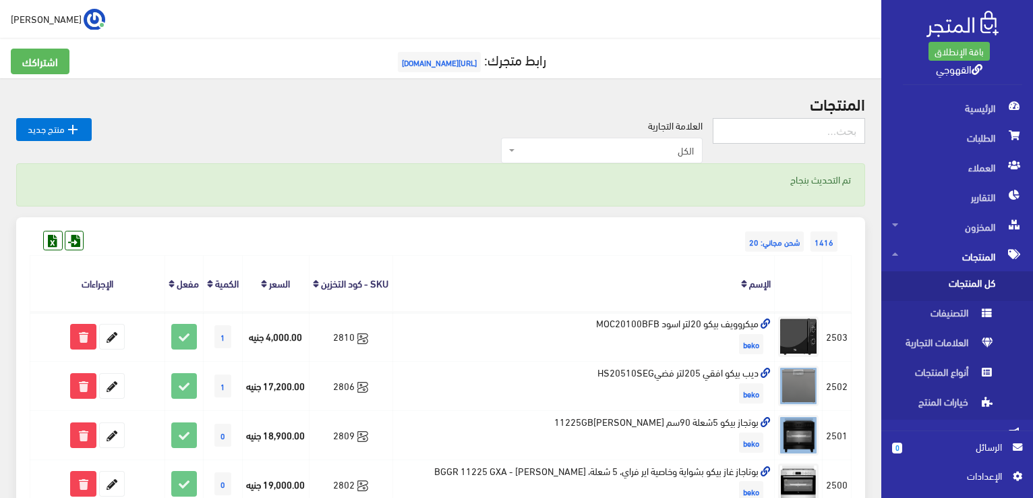
click at [733, 129] on input "text" at bounding box center [789, 131] width 152 height 26
paste input "123456"
type input "123456"
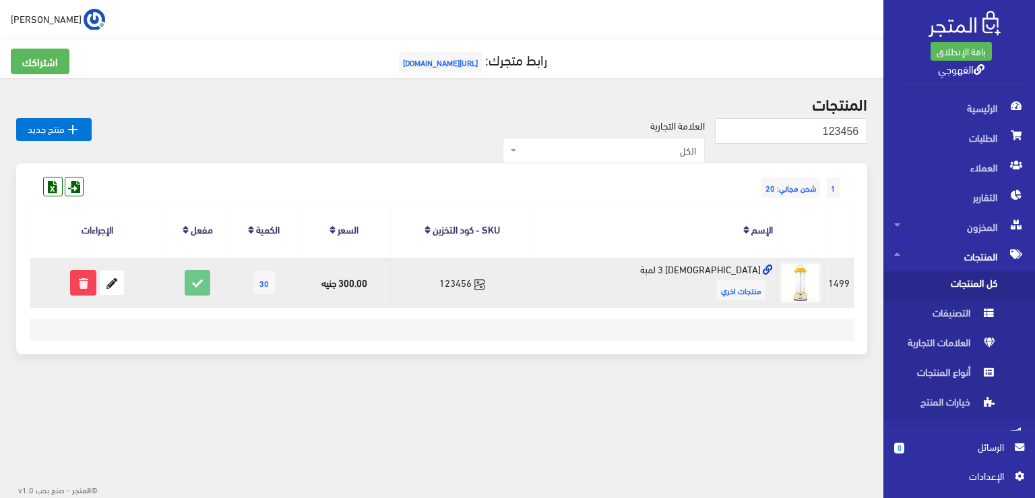
click at [768, 270] on icon at bounding box center [768, 270] width 10 height 10
